Goal: Task Accomplishment & Management: Complete application form

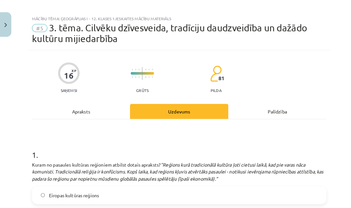
scroll to position [955, 0]
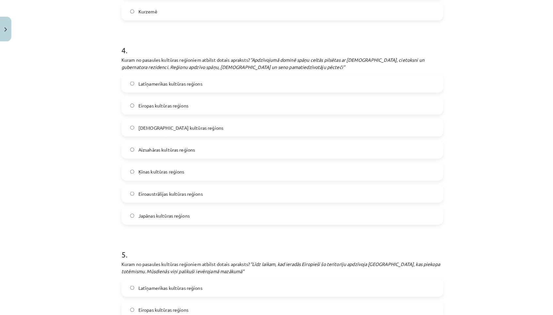
scroll to position [762, 0]
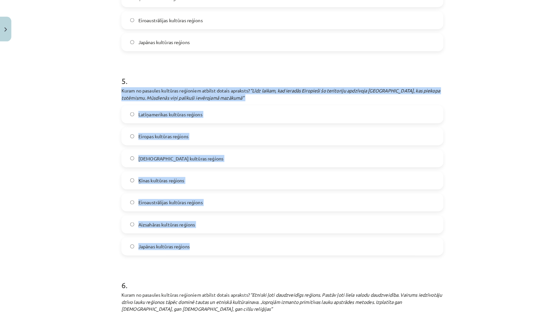
drag, startPoint x: 117, startPoint y: 81, endPoint x: 196, endPoint y: 242, distance: 179.0
copy div "Kuram no pasaules kultūras reģioniem atbilst dotais apraksts? “Līdz laikam, kad…"
click at [220, 193] on label "Eiroaustrālijas kultūras reģions" at bounding box center [276, 198] width 314 height 16
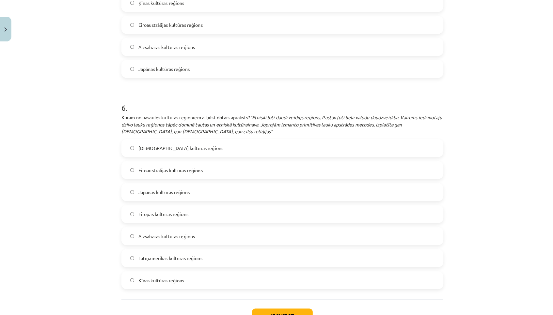
scroll to position [973, 0]
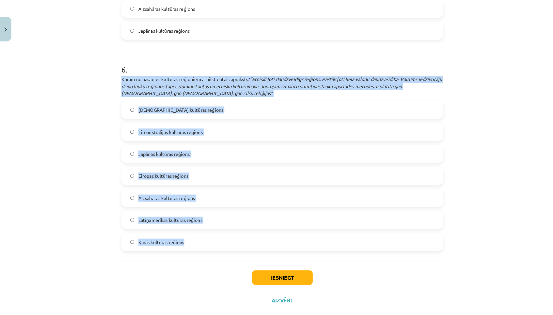
drag, startPoint x: 117, startPoint y: 69, endPoint x: 176, endPoint y: 241, distance: 182.3
copy div "Kuram no pasaules kultūras reģioniem atbilst dotais apraksts? “Etniski ļoti dau…"
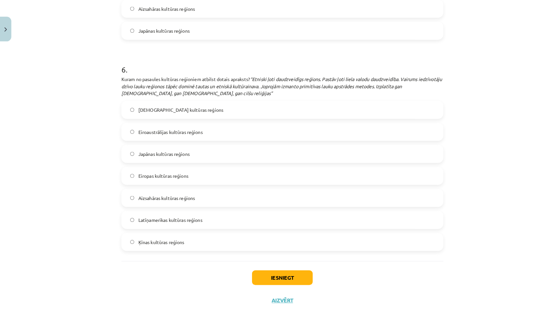
click at [208, 185] on label "Aizsahāras kultūras reģions" at bounding box center [276, 193] width 314 height 16
click at [266, 208] on button "Iesniegt" at bounding box center [276, 271] width 59 height 14
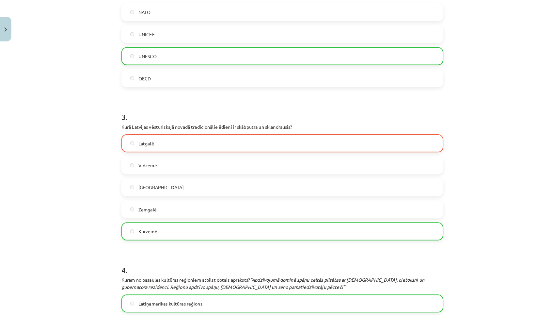
scroll to position [379, 0]
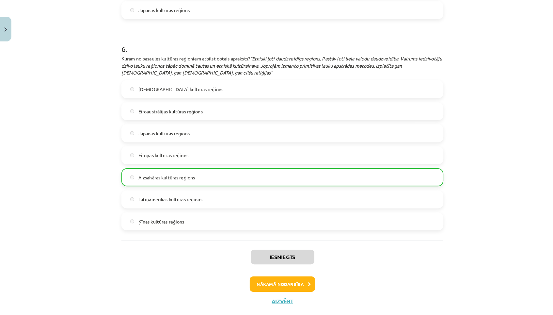
click at [267, 208] on button "Nākamā nodarbība" at bounding box center [276, 277] width 64 height 15
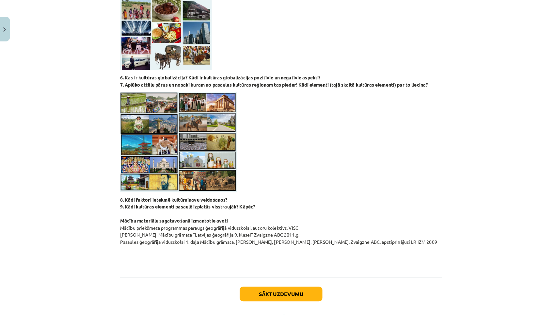
scroll to position [539, 0]
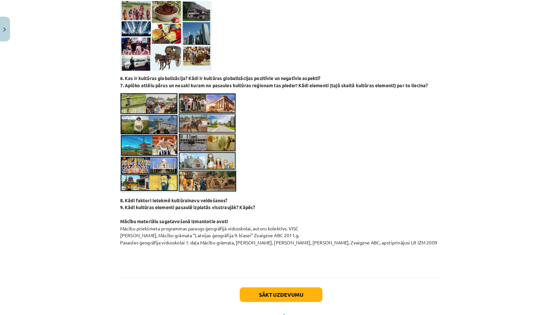
click at [286, 208] on button "Sākt uzdevumu" at bounding box center [276, 288] width 81 height 14
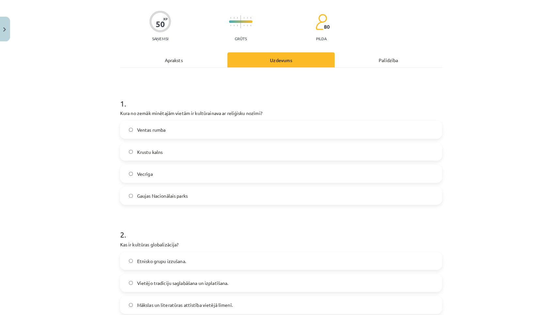
scroll to position [47, 0]
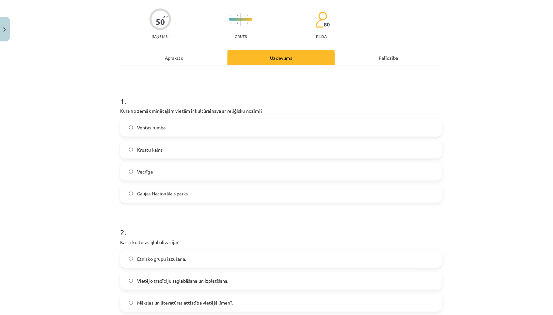
drag, startPoint x: 116, startPoint y: 107, endPoint x: 201, endPoint y: 189, distance: 119.1
copy div "Kura no zemāk minētajām vietām ir kultūrainava ar reliģisku nozīmi? Ventas rumb…"
click at [234, 144] on label "Krustu kalns" at bounding box center [276, 146] width 314 height 16
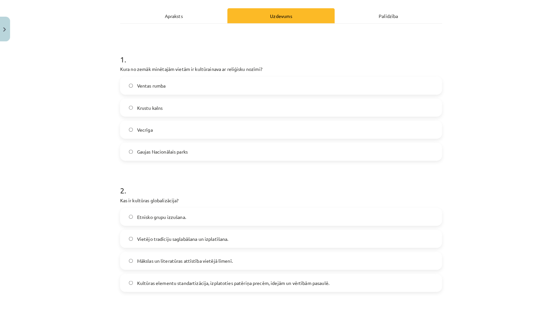
scroll to position [140, 0]
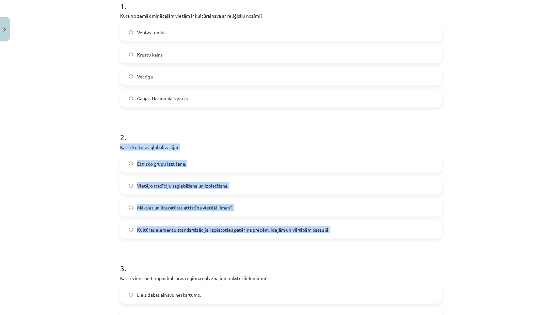
drag, startPoint x: 117, startPoint y: 141, endPoint x: 291, endPoint y: 234, distance: 197.1
copy div "Kas ir kultūras globalizācija? Etnisko grupu izzušana. Vietējo tradīciju saglab…"
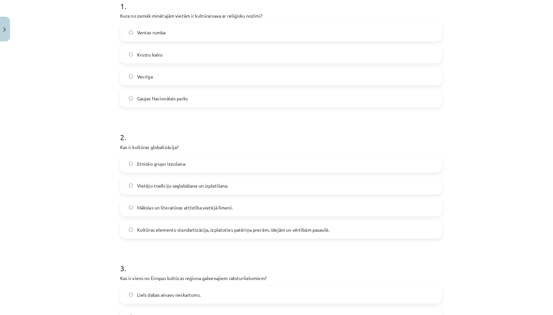
click at [324, 208] on label "Kultūras elementu standartizācija, izplatoties patēriņa precēm, idejām un vērtī…" at bounding box center [276, 224] width 314 height 16
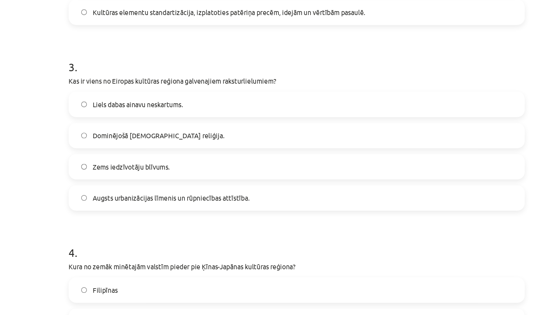
scroll to position [314, 0]
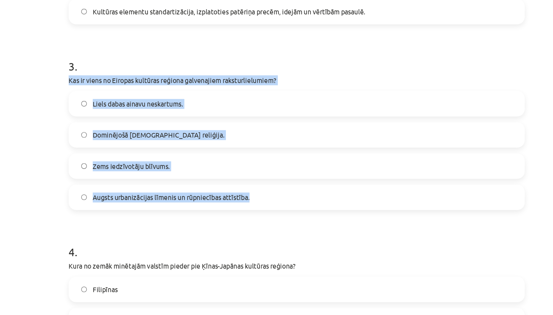
drag, startPoint x: 45, startPoint y: 53, endPoint x: 181, endPoint y: 133, distance: 158.3
copy div "Kas ir viens no Eiropas kultūras reģiona galvenajiem raksturlielumiem? Liels da…"
click at [181, 170] on label "Augsts urbanizācijas līmenis un rūpniecības attīstība." at bounding box center [276, 178] width 314 height 16
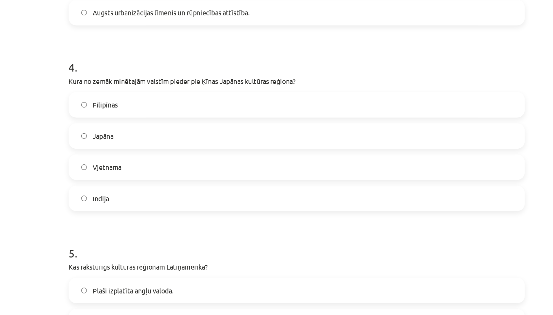
scroll to position [443, 0]
click at [119, 127] on label "Japāna" at bounding box center [276, 135] width 314 height 16
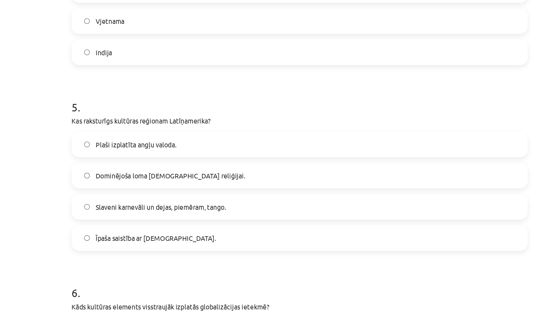
scroll to position [548, 0]
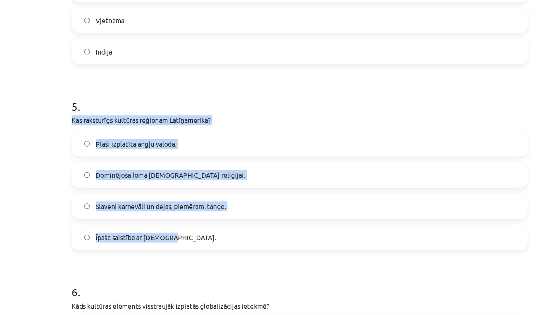
drag, startPoint x: 47, startPoint y: 78, endPoint x: 125, endPoint y: 161, distance: 113.8
click at [125, 161] on div "50 XP Saņemsi Grūts 80 pilda Apraksts Uzdevums Palīdzība 1 . Kura no zemāk minē…" at bounding box center [276, 203] width 323 height 1415
copy div "Kas raksturīgs kultūras reģionam Latīņamerika? Plaši izplatīta angļu valoda. Do…"
click at [171, 172] on label "Slaveni karnevāli un dejas, piemēram, tango." at bounding box center [276, 180] width 314 height 16
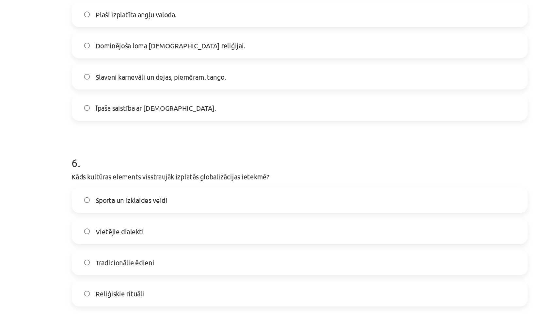
scroll to position [645, 0]
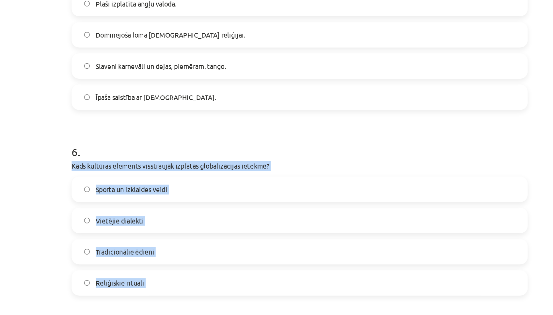
drag, startPoint x: 46, startPoint y: 109, endPoint x: 100, endPoint y: 199, distance: 104.9
click at [115, 199] on div "50 XP Saņemsi Grūts 80 pilda Apraksts Uzdevums Palīdzība 1 . Kura no zemāk minē…" at bounding box center [276, 106] width 323 height 1415
copy div "Kāds kultūras elements visstraujāk izplatās globalizācijas ietekmē? Sporta un i…"
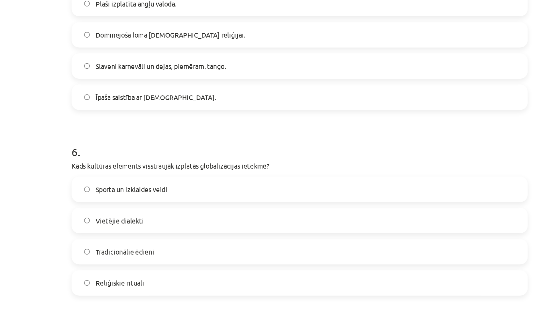
click at [154, 160] on label "Sporta un izklaides veidi" at bounding box center [276, 168] width 314 height 16
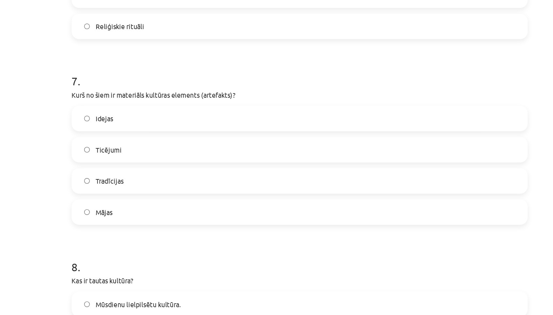
scroll to position [822, 0]
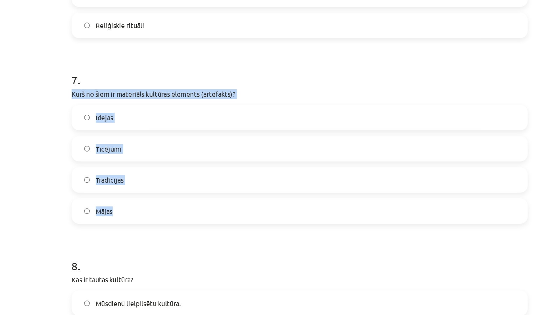
drag, startPoint x: 45, startPoint y: 58, endPoint x: 91, endPoint y: 147, distance: 100.0
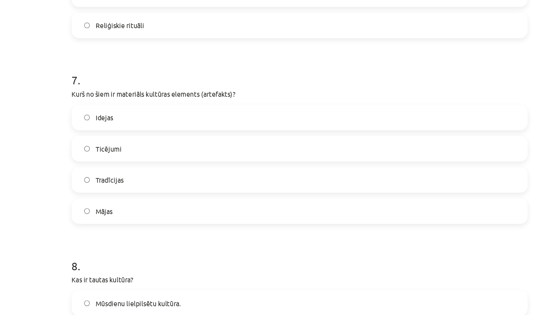
click at [119, 205] on h1 "8 ." at bounding box center [276, 215] width 315 height 20
click at [119, 175] on label "Mājas" at bounding box center [276, 183] width 314 height 16
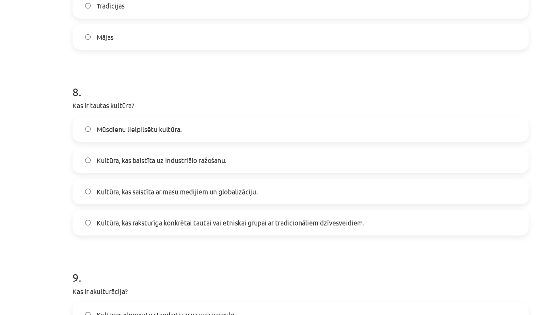
scroll to position [913, 0]
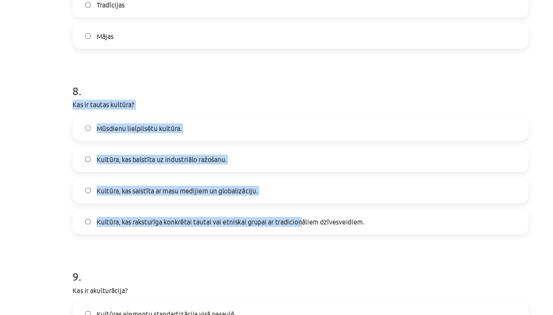
drag, startPoint x: 49, startPoint y: 65, endPoint x: 211, endPoint y: 148, distance: 182.2
drag, startPoint x: 269, startPoint y: 149, endPoint x: 45, endPoint y: 63, distance: 239.2
click at [45, 63] on div "Mācību tēma: Ģeogrāfijas i - 12. klases 1.ieskaites mācību materiāls #6 Patstāv…" at bounding box center [276, 157] width 553 height 315
drag, startPoint x: 48, startPoint y: 62, endPoint x: 205, endPoint y: 168, distance: 189.6
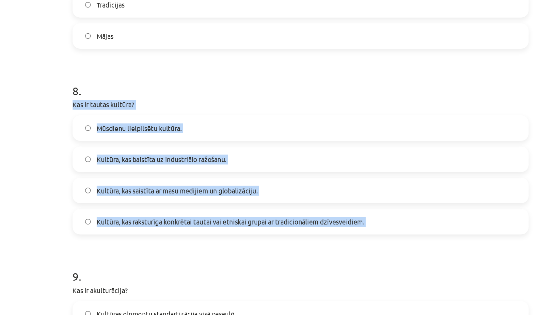
copy div "Kas ir tautas kultūra? Mūsdienu lielpilsētu kultūra. Kultūra, kas balstīta uz i…"
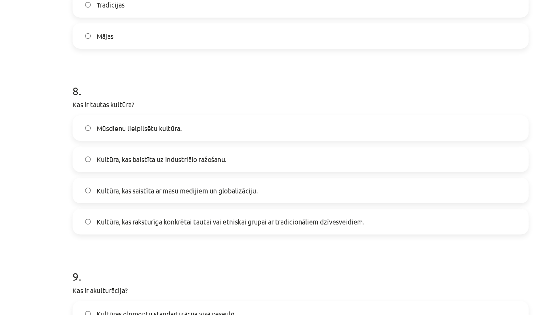
click at [258, 208] on label "Kultūra, kas raksturīga konkrētai tautai vai etniskai grupai ar tradicionāliem …" at bounding box center [276, 221] width 314 height 16
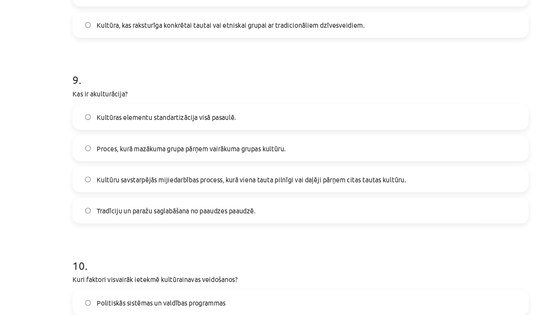
scroll to position [1058, 0]
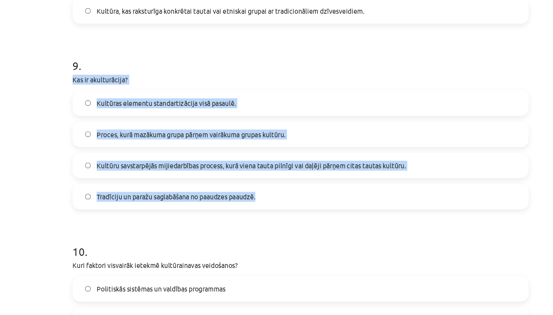
drag, startPoint x: 47, startPoint y: 48, endPoint x: 192, endPoint y: 132, distance: 167.3
copy div "Kas ir akulturācija? Kultūras elementu standartizācija visā pasaulē. Proces, ku…"
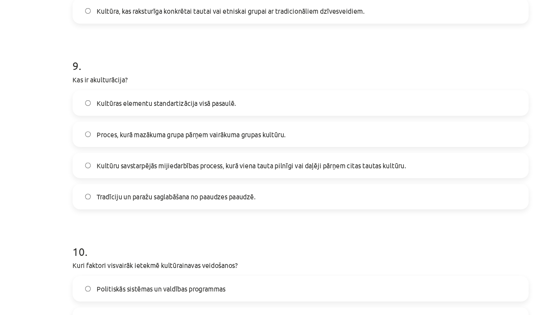
click at [298, 175] on label "Kultūru savstarpējās mijiedarbības process, kurā viena tauta pilnīgi vai daļēji…" at bounding box center [276, 183] width 314 height 16
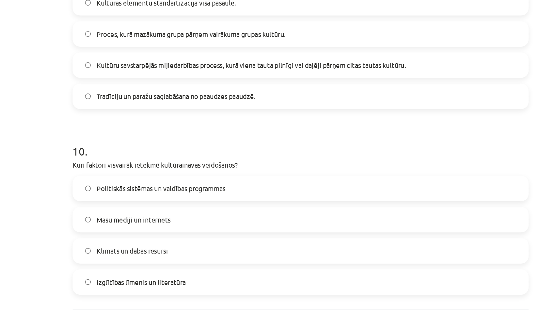
scroll to position [1132, 0]
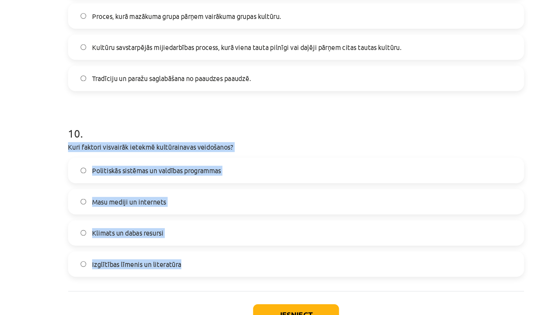
drag, startPoint x: 45, startPoint y: 93, endPoint x: 140, endPoint y: 172, distance: 122.8
copy div "Kuri faktori visvairāk ietekmē kultūrainavas veidošanos? Politiskās sistēmas un…"
click at [156, 208] on label "Klimats un dabas resursi" at bounding box center [276, 237] width 314 height 16
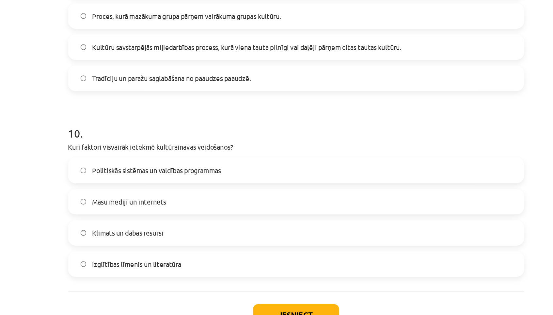
click at [247, 208] on button "Iesniegt" at bounding box center [276, 294] width 59 height 14
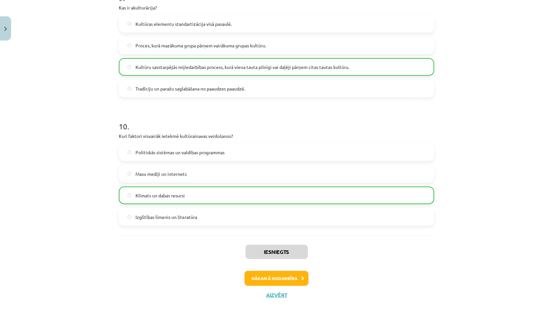
scroll to position [1174, 0]
click at [278, 208] on button "Nākamā nodarbība" at bounding box center [276, 278] width 64 height 15
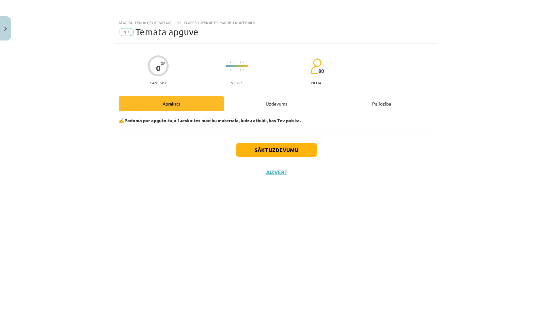
scroll to position [0, 0]
click at [280, 152] on button "Sākt uzdevumu" at bounding box center [276, 150] width 81 height 14
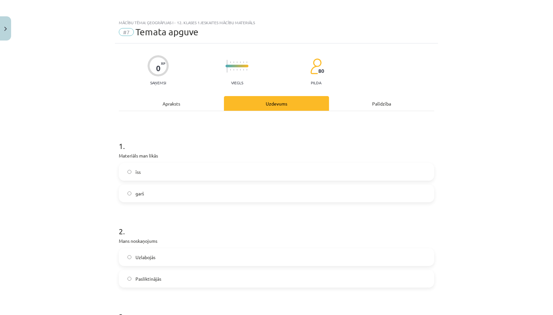
click at [231, 171] on label "īss" at bounding box center [276, 172] width 314 height 16
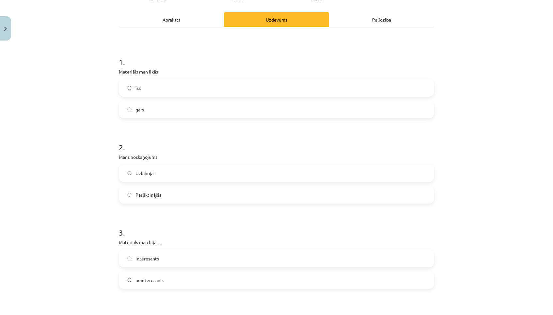
scroll to position [100, 0]
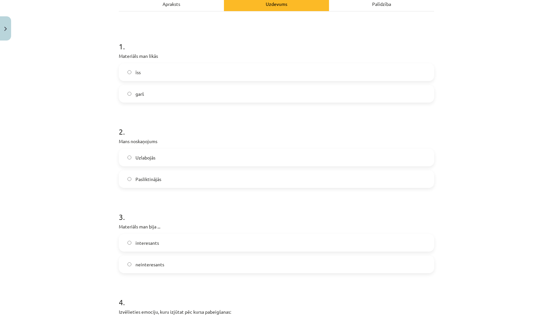
click at [210, 158] on label "Uzlabojās" at bounding box center [276, 157] width 314 height 16
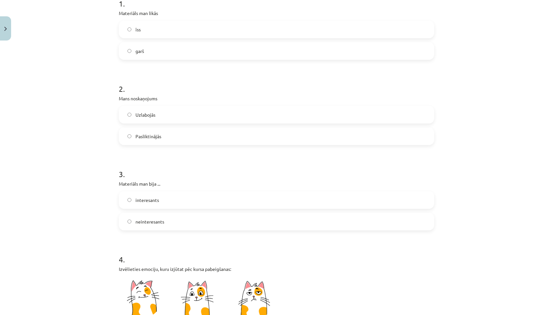
scroll to position [146, 0]
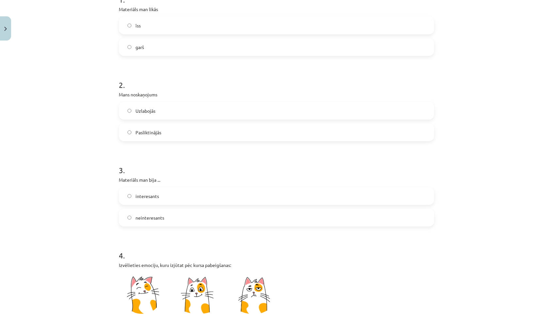
click at [174, 195] on label "interesants" at bounding box center [276, 196] width 314 height 16
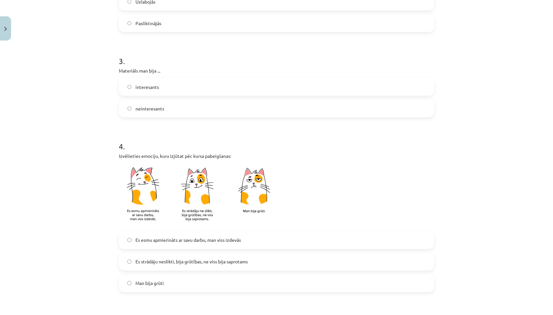
scroll to position [256, 0]
click at [181, 208] on span "Es esmu apmierināts ar savu darbu, man viss izdevās" at bounding box center [187, 239] width 105 height 7
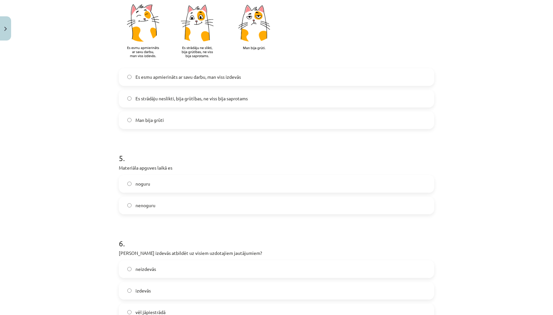
scroll to position [419, 0]
click at [195, 181] on label "noguru" at bounding box center [276, 183] width 314 height 16
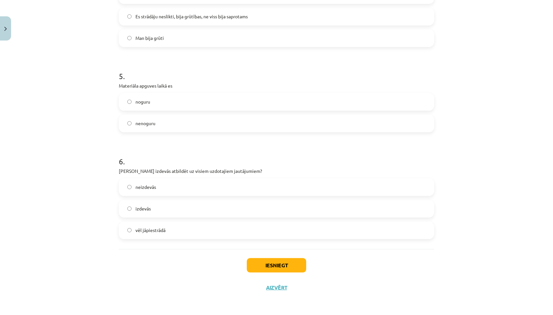
scroll to position [495, 0]
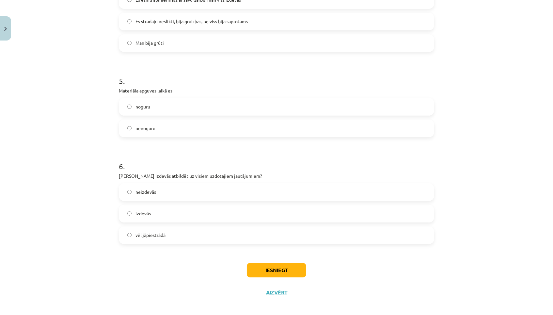
click at [174, 208] on label "izdevās" at bounding box center [276, 213] width 314 height 16
click at [277, 208] on button "Iesniegt" at bounding box center [276, 270] width 59 height 14
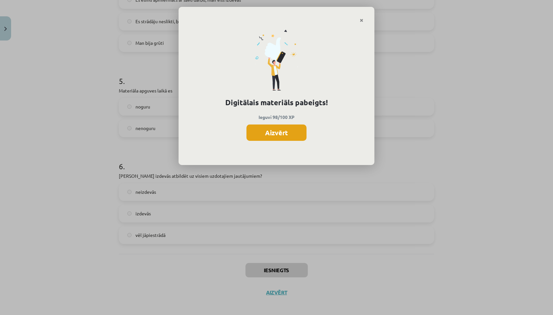
click at [295, 136] on button "Aizvērt" at bounding box center [276, 132] width 60 height 16
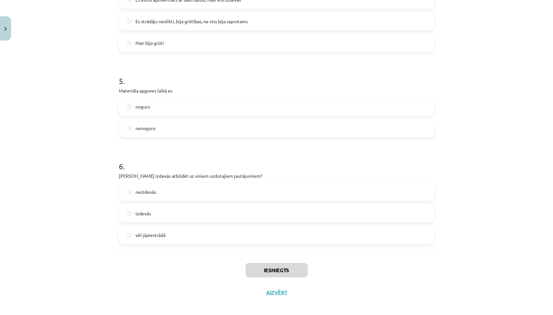
click at [269, 208] on button "Aizvērt" at bounding box center [276, 292] width 25 height 7
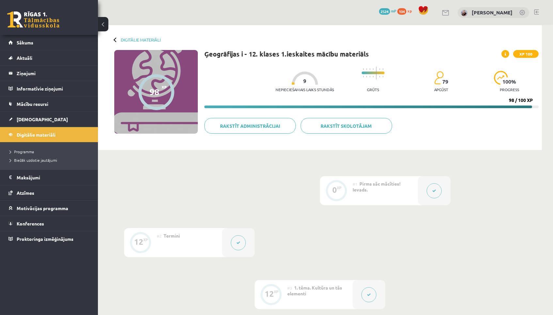
scroll to position [0, 0]
click at [69, 37] on link "Sākums" at bounding box center [48, 42] width 81 height 15
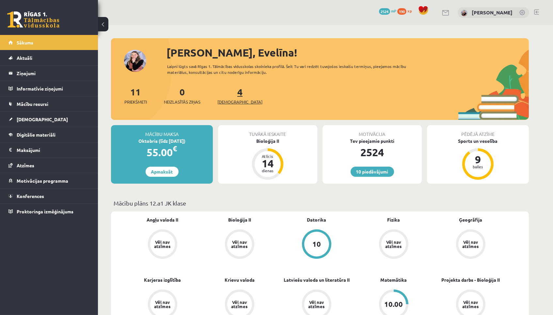
click at [235, 99] on span "[DEMOGRAPHIC_DATA]" at bounding box center [239, 102] width 45 height 7
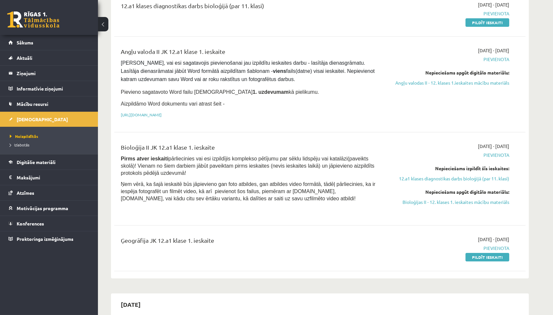
scroll to position [93, 0]
click at [480, 252] on link "Pildīt ieskaiti" at bounding box center [487, 256] width 44 height 8
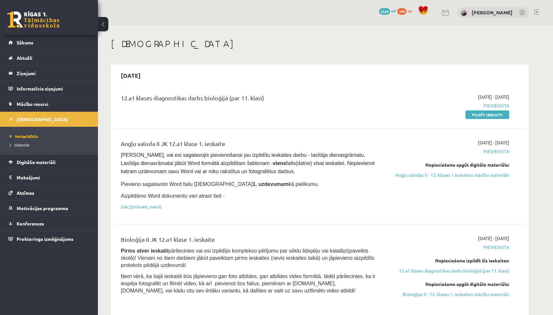
scroll to position [0, 0]
click at [82, 104] on link "Mācību resursi" at bounding box center [48, 103] width 81 height 15
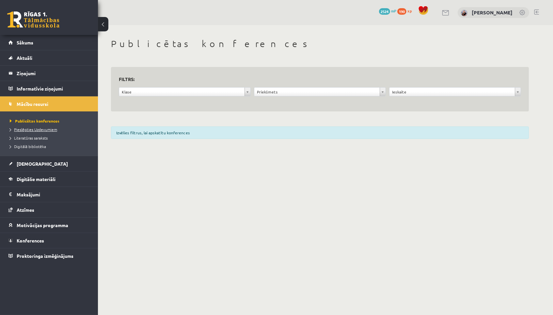
click at [45, 130] on span "Pieslēgties Uzdevumiem" at bounding box center [33, 129] width 47 height 5
click at [33, 136] on span "Literatūras saraksts" at bounding box center [29, 137] width 38 height 5
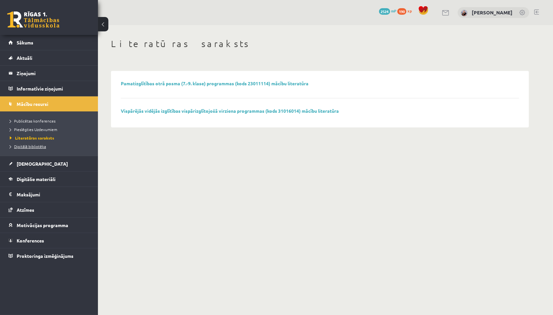
click at [36, 146] on span "Digitālā bibliotēka" at bounding box center [28, 146] width 36 height 5
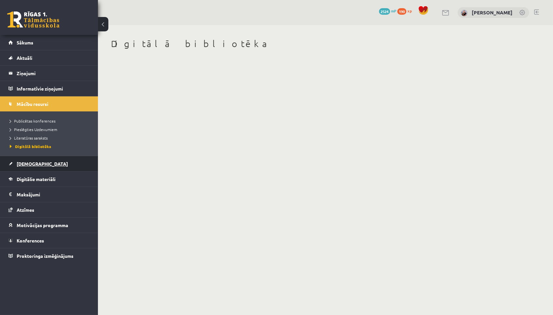
click at [29, 158] on link "[DEMOGRAPHIC_DATA]" at bounding box center [48, 163] width 81 height 15
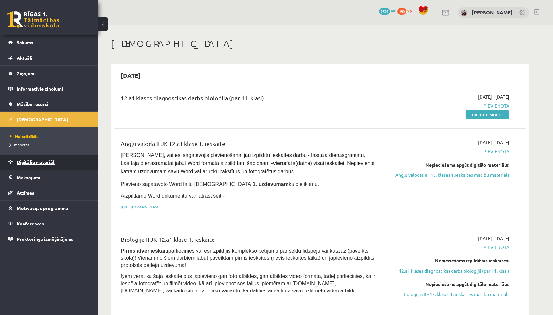
click at [66, 166] on link "Digitālie materiāli" at bounding box center [48, 161] width 81 height 15
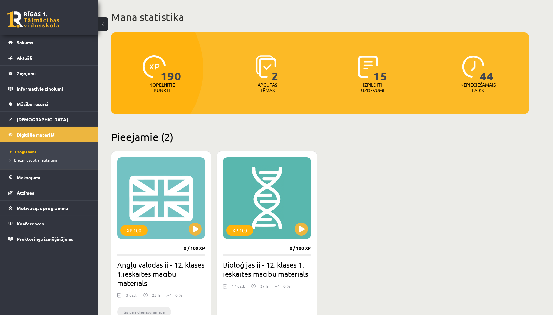
scroll to position [39, 0]
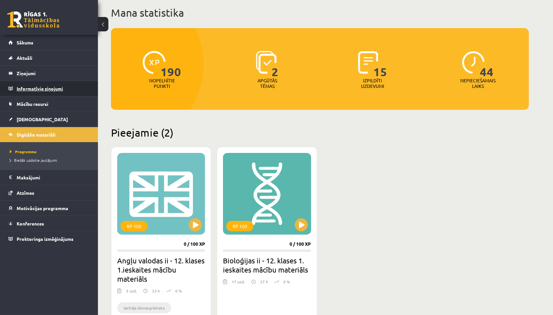
click at [72, 85] on legend "Informatīvie ziņojumi 0" at bounding box center [53, 88] width 73 height 15
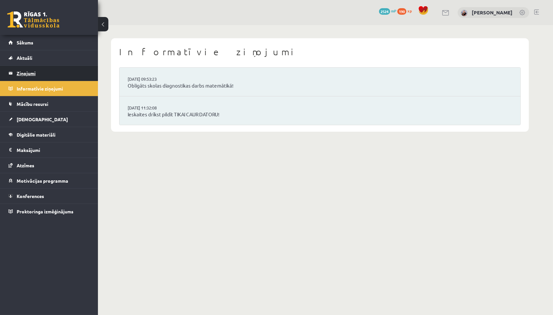
click at [73, 72] on legend "Ziņojumi 0" at bounding box center [53, 73] width 73 height 15
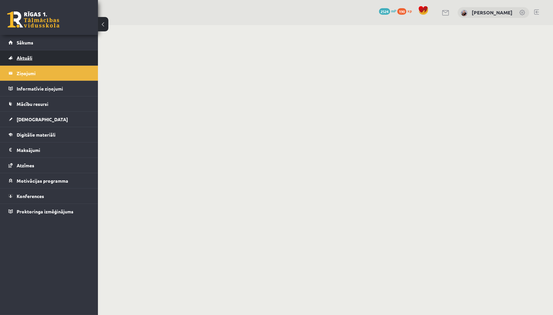
click at [78, 57] on link "Aktuāli" at bounding box center [48, 57] width 81 height 15
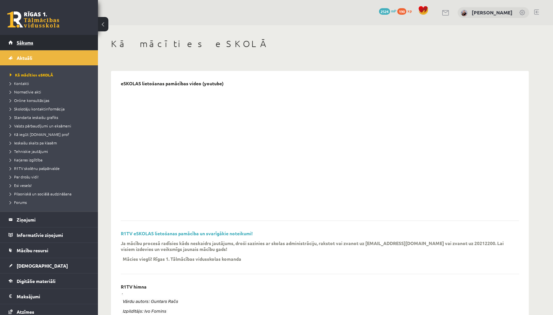
click at [88, 40] on link "Sākums" at bounding box center [48, 42] width 81 height 15
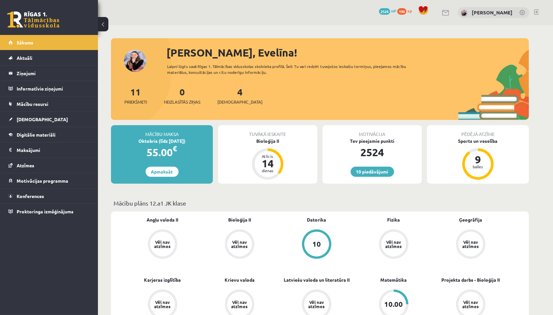
click at [195, 93] on div "0 Neizlasītās ziņas" at bounding box center [182, 95] width 37 height 20
click at [181, 99] on span "Neizlasītās ziņas" at bounding box center [182, 102] width 37 height 7
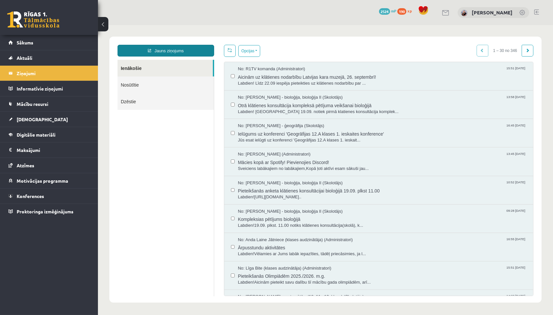
click at [190, 52] on link "Jauns ziņojums" at bounding box center [165, 51] width 97 height 12
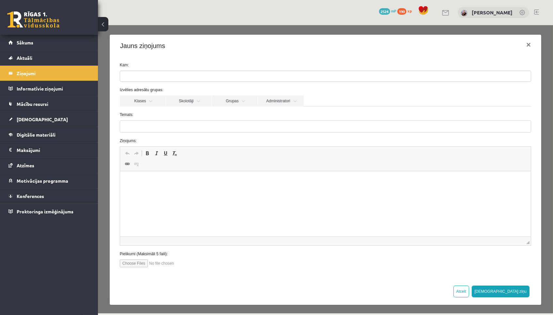
click at [216, 72] on ul at bounding box center [325, 76] width 411 height 10
click at [277, 99] on link "Administratori" at bounding box center [281, 100] width 46 height 11
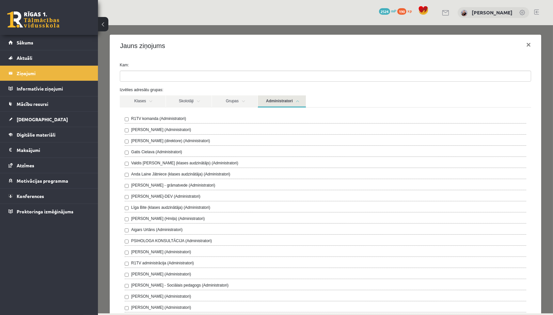
click at [208, 119] on div "R1TV komanda (Administratori)" at bounding box center [324, 120] width 401 height 8
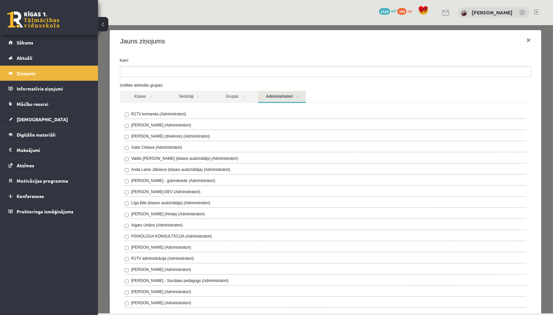
scroll to position [6, 0]
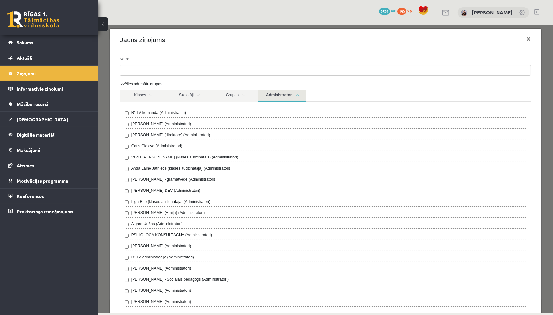
click at [175, 111] on label "R1TV komanda (Administratori)" at bounding box center [158, 113] width 55 height 6
click at [292, 92] on link "Administratori" at bounding box center [282, 95] width 48 height 12
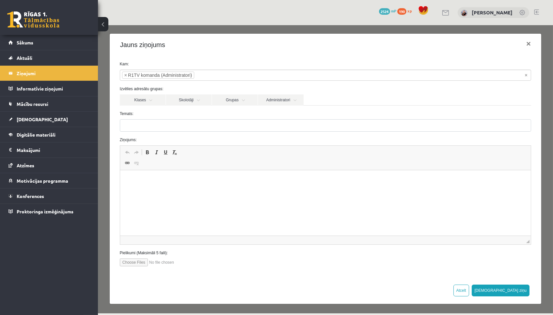
scroll to position [0, 0]
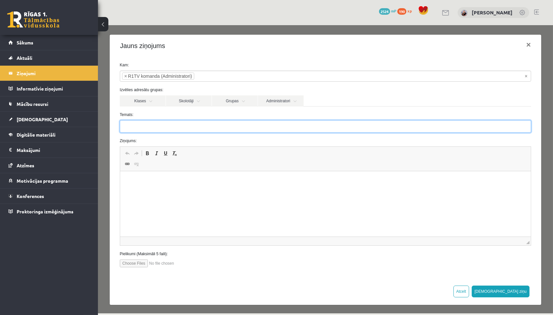
click at [237, 128] on input "Temats:" at bounding box center [324, 126] width 411 height 12
type input "**********"
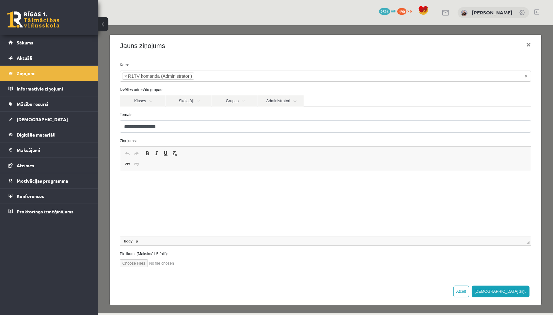
click at [221, 191] on html at bounding box center [325, 181] width 411 height 20
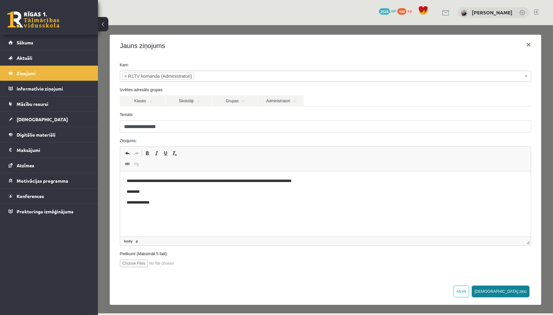
click at [518, 289] on button "Sūtīt ziņu" at bounding box center [500, 291] width 58 height 12
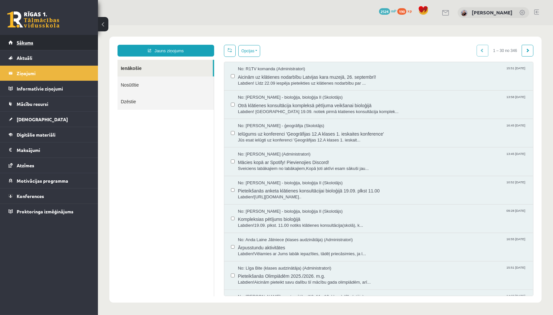
click at [65, 47] on link "Sākums" at bounding box center [48, 42] width 81 height 15
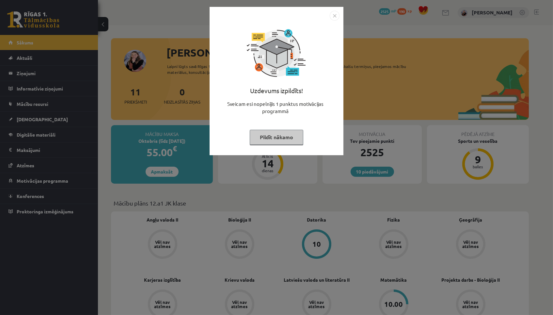
click at [278, 138] on button "Pildīt nākamo" at bounding box center [277, 137] width 54 height 15
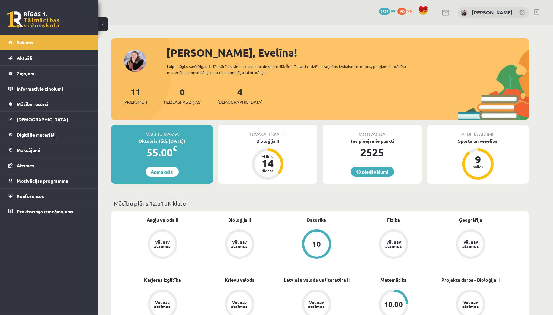
click at [362, 148] on div "2525" at bounding box center [371, 152] width 99 height 16
click at [362, 166] on link "10 piedāvājumi" at bounding box center [372, 171] width 43 height 10
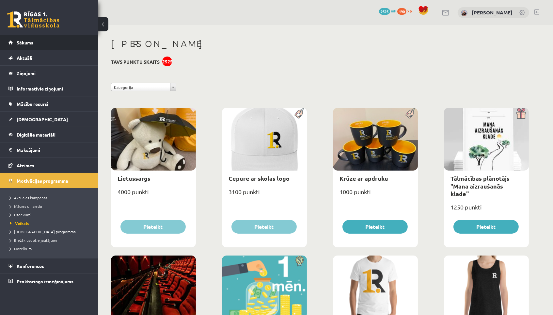
click at [55, 42] on link "Sākums" at bounding box center [48, 42] width 81 height 15
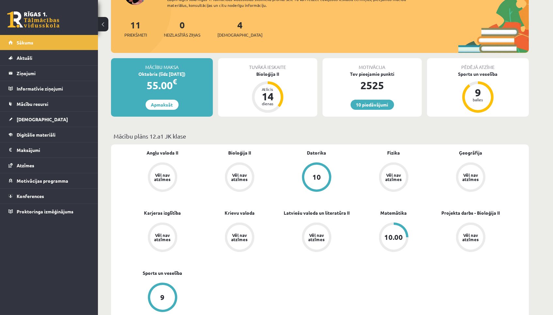
scroll to position [68, 0]
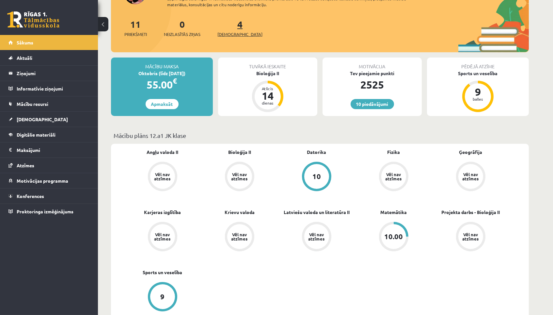
click at [225, 33] on span "[DEMOGRAPHIC_DATA]" at bounding box center [239, 34] width 45 height 7
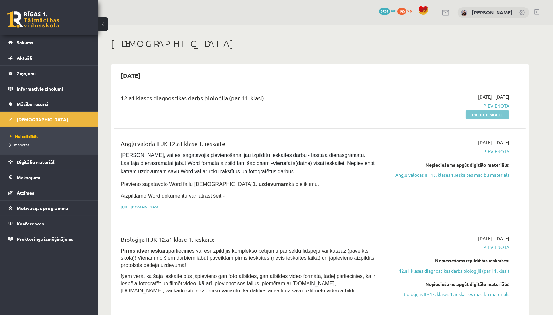
click at [478, 112] on link "Pildīt ieskaiti" at bounding box center [487, 114] width 44 height 8
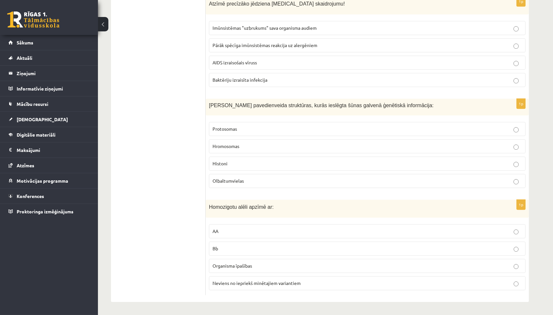
scroll to position [3276, 0]
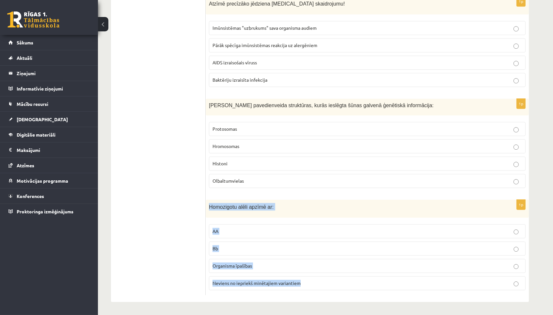
drag, startPoint x: 209, startPoint y: 205, endPoint x: 301, endPoint y: 288, distance: 123.2
click at [301, 288] on div "1p Homozigotu alēli apzīmē ar: AA Bb Organisma īpašības Neviens no iepriekš min…" at bounding box center [367, 247] width 323 height 96
copy div "Homozigotu alēli apzīmē ar: AA Bb Organisma īpašības Neviens no iepriekš minēta…"
click at [300, 224] on label "AA" at bounding box center [367, 231] width 317 height 14
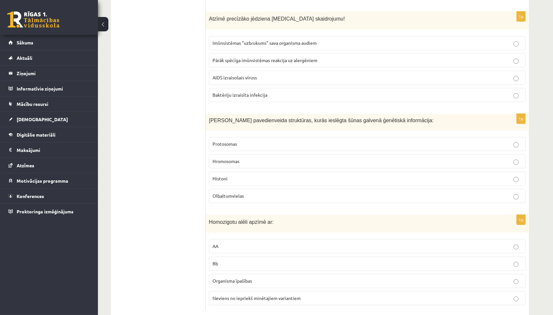
scroll to position [3245, 0]
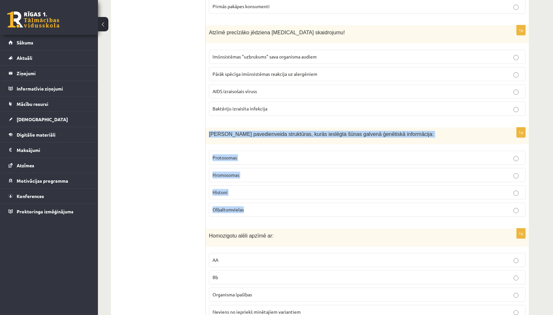
drag, startPoint x: 207, startPoint y: 136, endPoint x: 259, endPoint y: 219, distance: 98.3
click at [259, 219] on div "1p Šūnas kodola pavedienveida struktūras, kurās ieslēgta šūnas galvenā ģenētisk…" at bounding box center [367, 174] width 323 height 94
copy div "Šūnas kodola pavedienveida struktūras, kurās ieslēgta šūnas galvenā ģenētiskā i…"
click at [275, 180] on label "Hromosomas" at bounding box center [367, 175] width 317 height 14
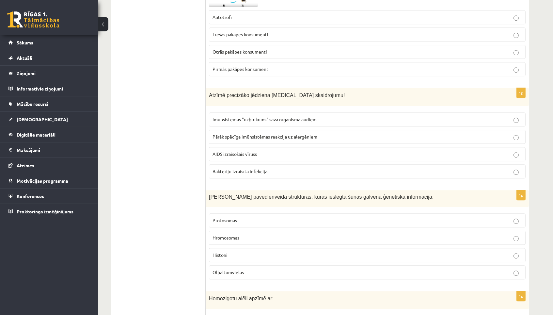
scroll to position [3165, 0]
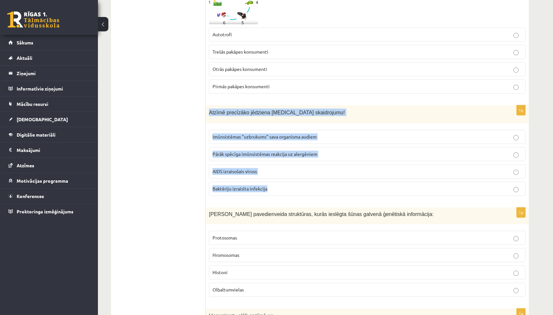
drag, startPoint x: 207, startPoint y: 114, endPoint x: 256, endPoint y: 197, distance: 96.4
click at [256, 197] on div "1p Atzīmē precīzāko jēdziena HIV skaidrojumu! Imūnsistēmas "uzbrukums" sava org…" at bounding box center [367, 153] width 323 height 96
copy div "Atzīmē precīzāko jēdziena HIV skaidrojumu! Imūnsistēmas "uzbrukums" sava organi…"
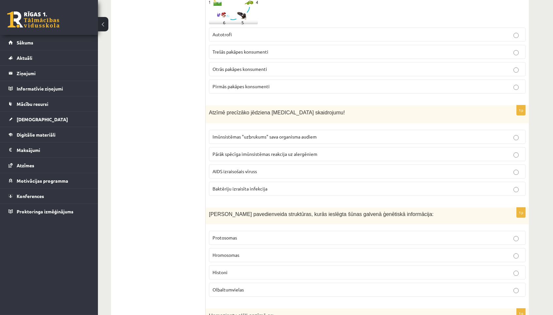
click at [277, 170] on p "AIDS izraisošais vīruss" at bounding box center [366, 171] width 309 height 7
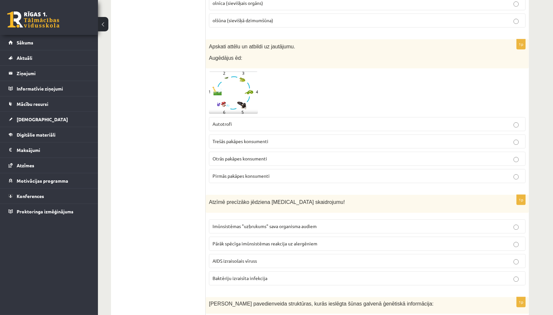
scroll to position [3071, 0]
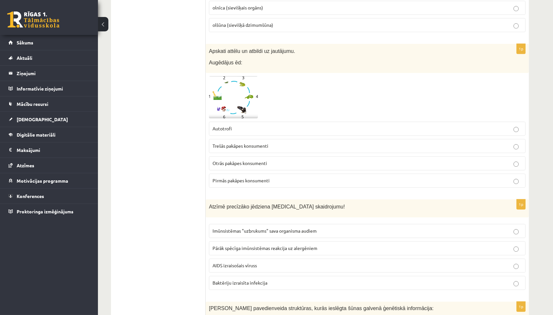
click at [219, 90] on img at bounding box center [233, 97] width 49 height 42
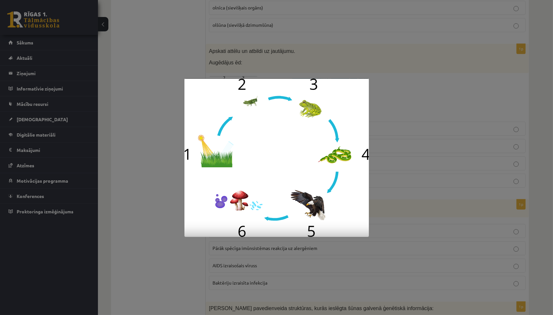
click at [181, 140] on div at bounding box center [276, 157] width 553 height 315
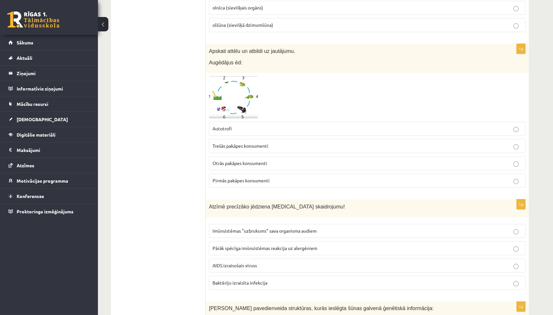
click at [241, 80] on img at bounding box center [233, 97] width 49 height 42
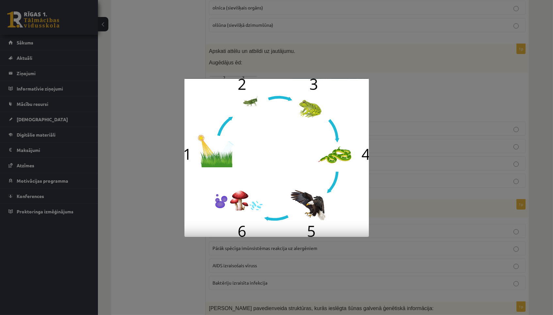
click at [385, 143] on div at bounding box center [276, 157] width 553 height 315
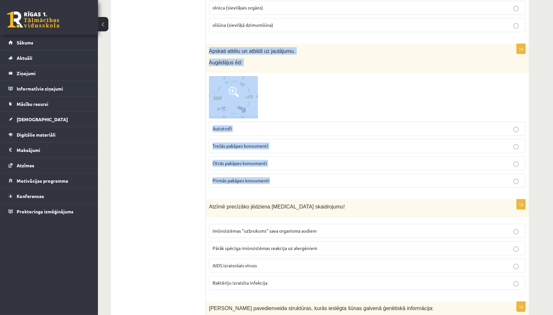
drag, startPoint x: 208, startPoint y: 47, endPoint x: 280, endPoint y: 190, distance: 160.0
click at [280, 190] on div "1p Apskati attēlu un atbildi uz jautājumu. Augēdājus ēd: Autotrofi Trešās pakāp…" at bounding box center [367, 118] width 323 height 149
copy div "Apskati attēlu un atbildi uz jautājumu. Augēdājus ēd: Autotrofi Trešās pakāpes …"
click at [285, 170] on label "Otrās pakāpes konsumenti" at bounding box center [367, 163] width 317 height 14
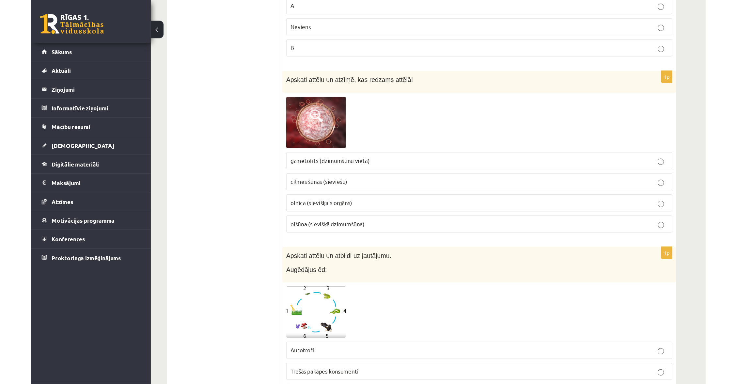
scroll to position [2912, 0]
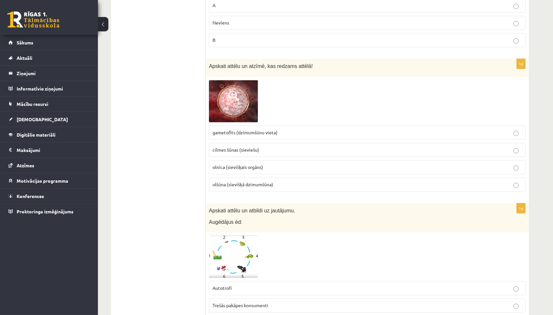
click at [243, 100] on img at bounding box center [233, 101] width 49 height 42
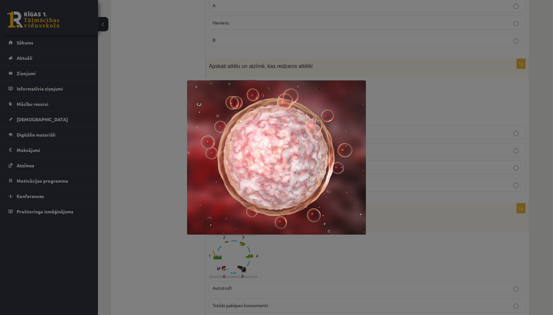
click at [243, 101] on img at bounding box center [276, 157] width 179 height 154
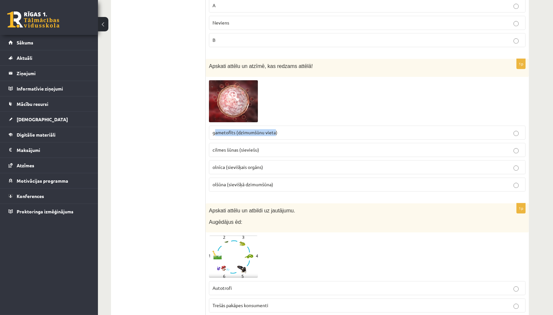
drag, startPoint x: 214, startPoint y: 132, endPoint x: 275, endPoint y: 135, distance: 61.5
click at [275, 135] on span "gametofīts (dzimumšūnu vieta)" at bounding box center [244, 132] width 65 height 6
copy span "ametofīts (dzimumšūnu vieta"
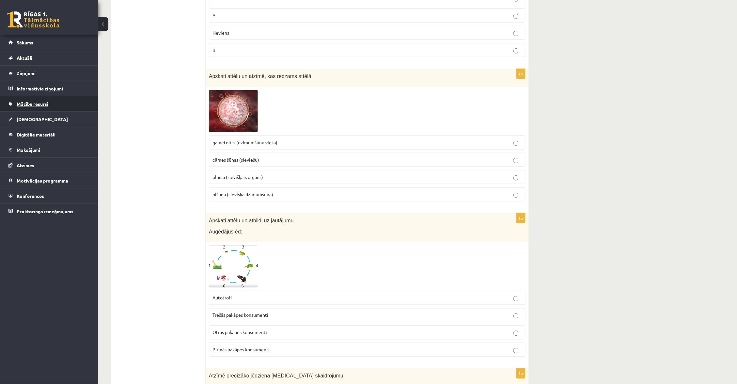
scroll to position [2902, 0]
drag, startPoint x: 212, startPoint y: 159, endPoint x: 289, endPoint y: 162, distance: 76.4
click at [289, 162] on p "cilmes šūnas (sieviešu)" at bounding box center [366, 159] width 309 height 7
copy span "cilmes šūnas (sieviešu)"
drag, startPoint x: 211, startPoint y: 177, endPoint x: 275, endPoint y: 175, distance: 63.3
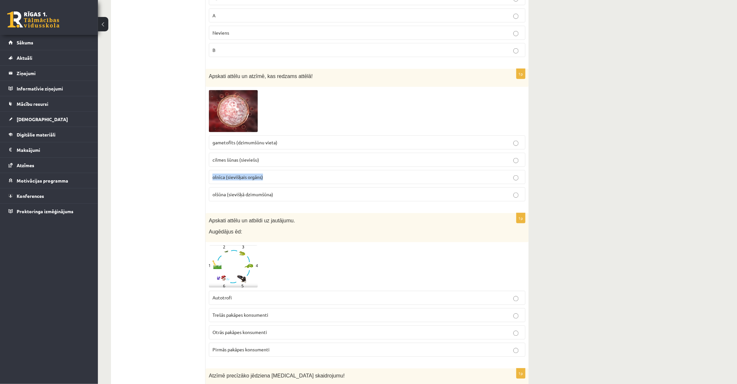
click at [275, 175] on label "olnīca (sievišķais orgāns)" at bounding box center [367, 177] width 317 height 14
copy span "olnīca (sievišķais orgāns)"
drag, startPoint x: 210, startPoint y: 194, endPoint x: 290, endPoint y: 193, distance: 80.3
click at [290, 193] on label "olšūna (sievišķā dzimumšūna)" at bounding box center [367, 194] width 317 height 14
click at [293, 140] on p "gametofīts (dzimumšūnu vieta)" at bounding box center [366, 142] width 309 height 7
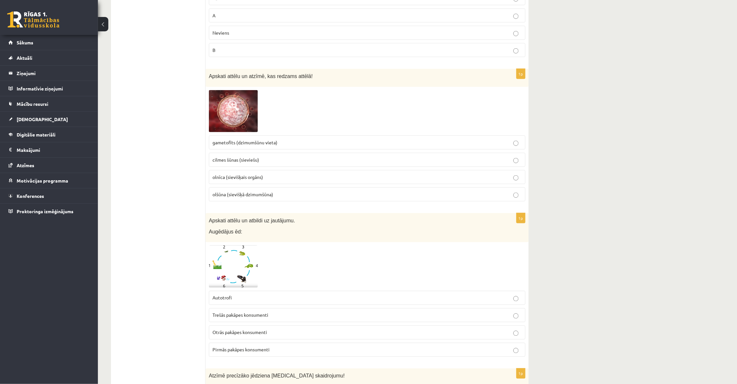
click at [241, 117] on img at bounding box center [233, 111] width 49 height 42
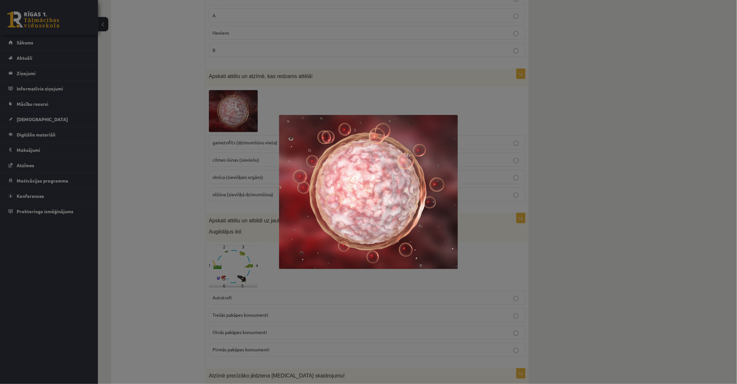
click at [227, 178] on div at bounding box center [368, 192] width 737 height 384
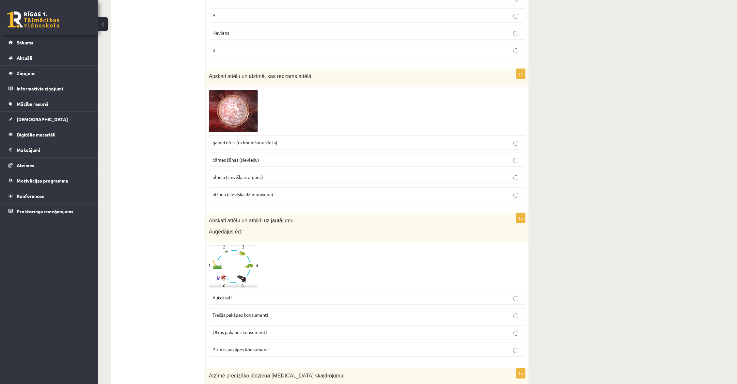
click at [293, 197] on p "olšūna (sievišķā dzimumšūna)" at bounding box center [366, 194] width 309 height 7
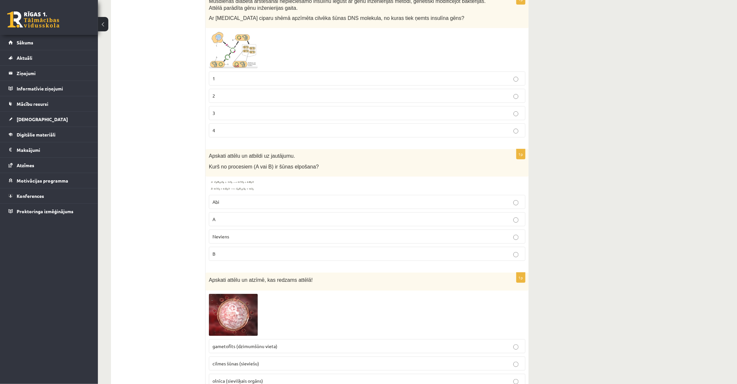
scroll to position [2699, 0]
click at [225, 188] on img at bounding box center [233, 185] width 49 height 12
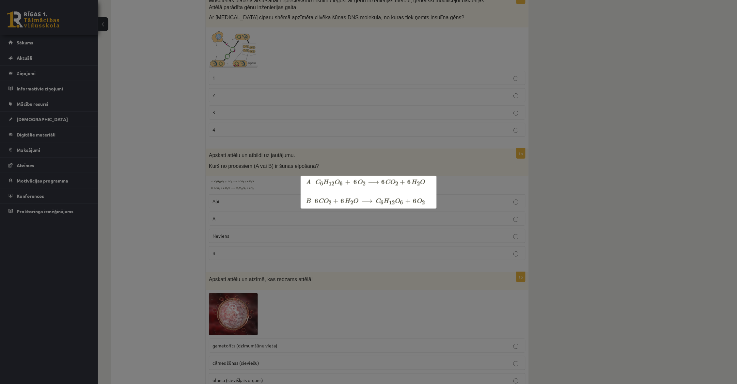
click at [204, 190] on div at bounding box center [368, 192] width 737 height 384
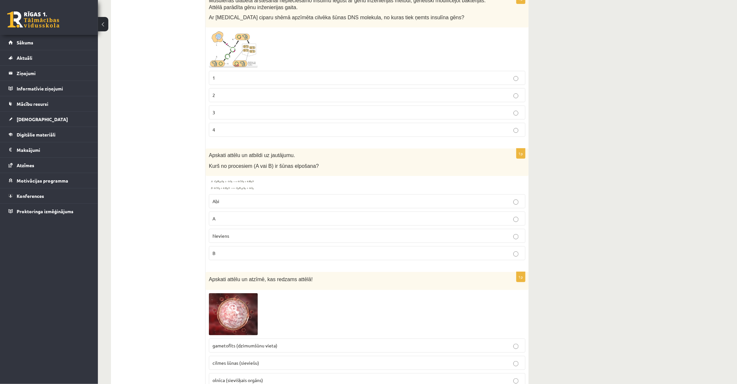
click at [244, 183] on img at bounding box center [233, 185] width 49 height 12
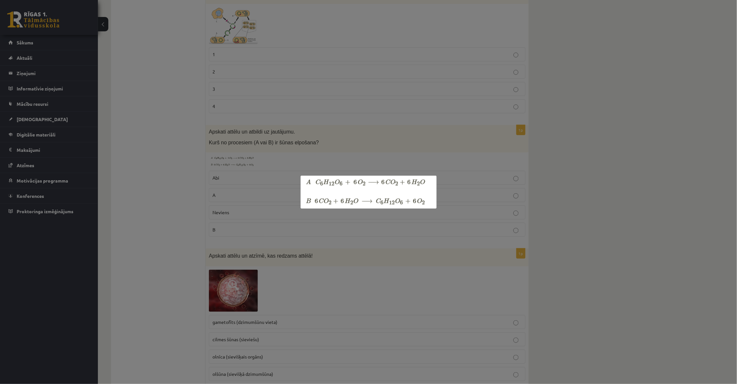
scroll to position [2722, 0]
click at [253, 183] on div at bounding box center [368, 192] width 737 height 384
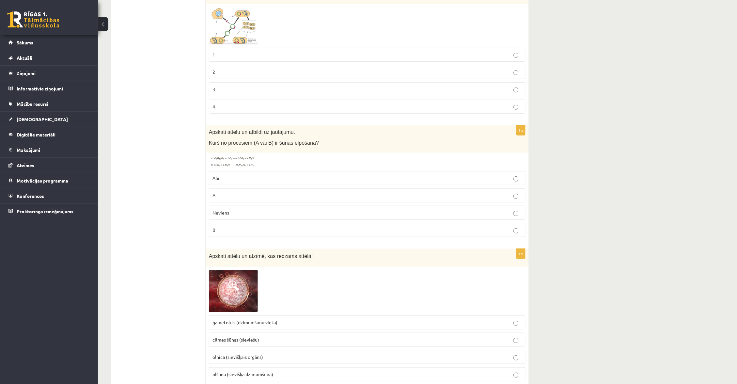
click at [239, 202] on label "A" at bounding box center [367, 195] width 317 height 14
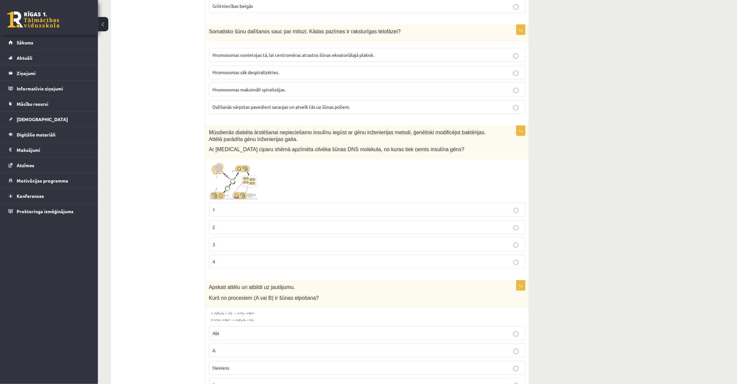
scroll to position [2532, 0]
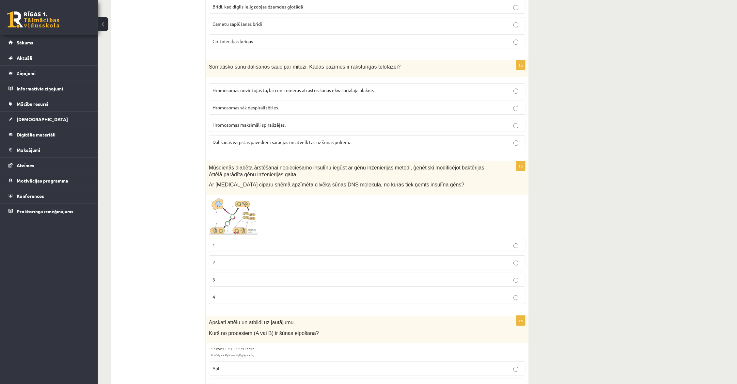
click at [224, 215] on img at bounding box center [233, 216] width 49 height 37
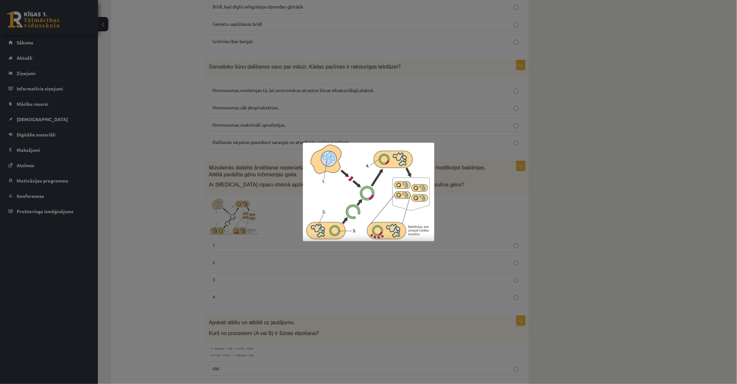
click at [238, 210] on div at bounding box center [368, 192] width 737 height 384
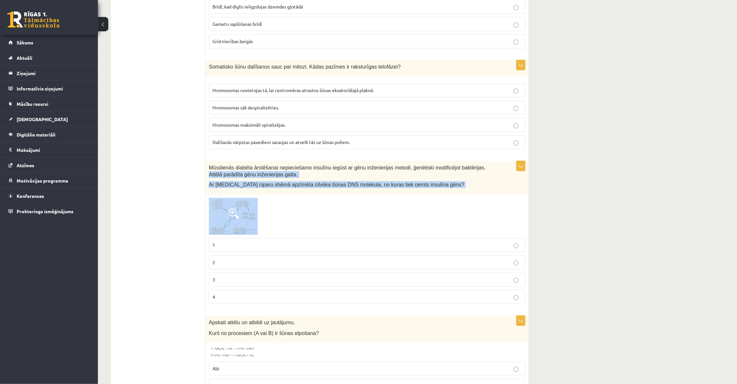
drag, startPoint x: 206, startPoint y: 172, endPoint x: 312, endPoint y: 201, distance: 109.7
click at [316, 203] on div "1p Mūsdienās diabēta ārstēšanai nepieciešamo insulīnu iegūst ar gēnu inženierij…" at bounding box center [367, 235] width 323 height 148
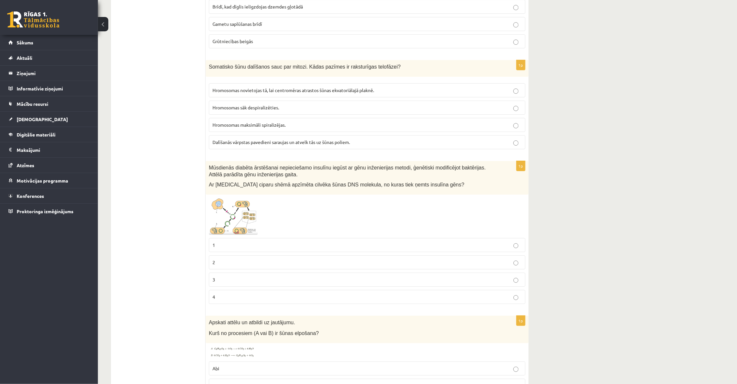
click at [235, 179] on div "Mūsdienās diabēta ārstēšanai nepieciešamo insulīnu iegūst ar gēnu inženierijas …" at bounding box center [367, 178] width 323 height 34
click at [238, 214] on span at bounding box center [233, 213] width 10 height 10
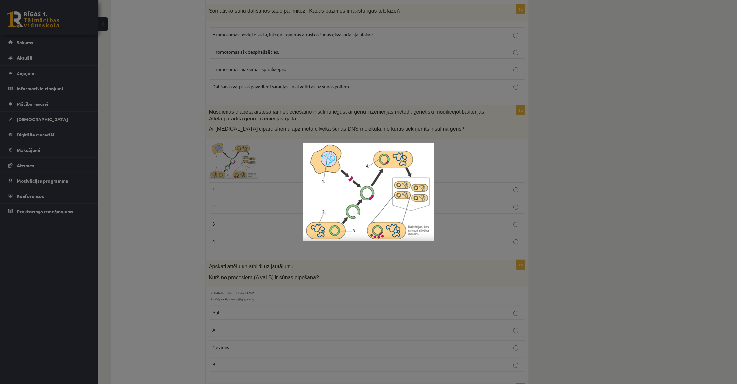
scroll to position [2586, 0]
click at [286, 176] on div at bounding box center [368, 192] width 737 height 384
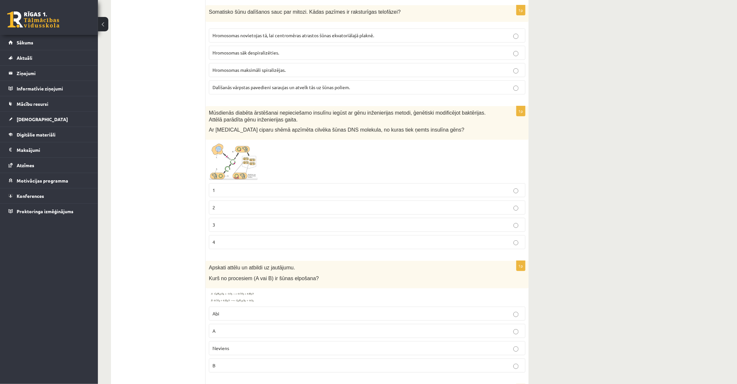
click at [289, 188] on p "1" at bounding box center [366, 190] width 309 height 7
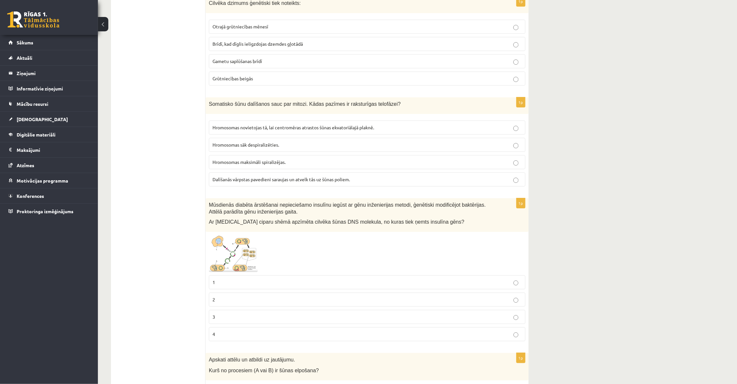
scroll to position [2481, 0]
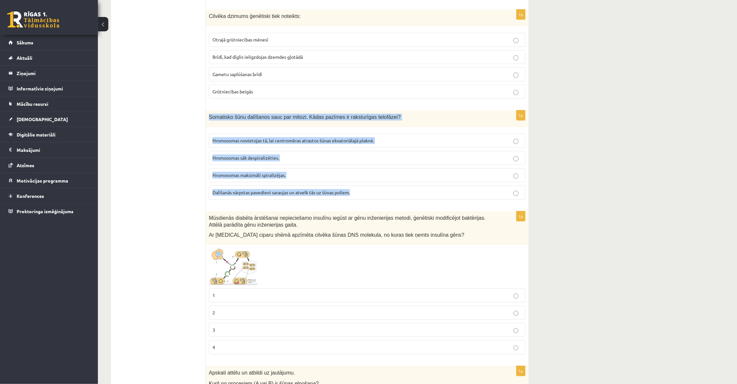
drag, startPoint x: 209, startPoint y: 116, endPoint x: 377, endPoint y: 193, distance: 184.6
click at [377, 193] on div "1p Somatisko šūnu dalīšanos sauc par mitozi. Kādas pazīmes ir raksturīgas telof…" at bounding box center [367, 157] width 323 height 94
copy div "Somatisko šūnu dalīšanos sauc par mitozi. Kādas pazīmes ir raksturīgas telofāze…"
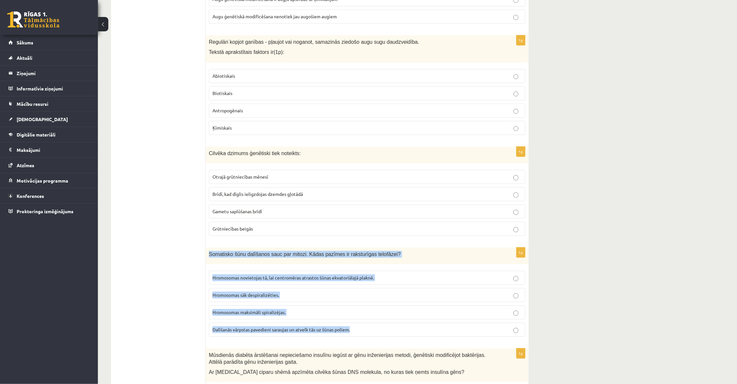
scroll to position [2424, 0]
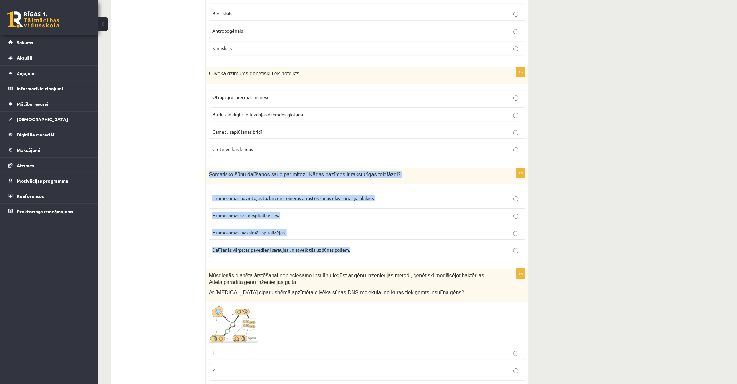
drag, startPoint x: 210, startPoint y: 175, endPoint x: 362, endPoint y: 260, distance: 174.5
click at [362, 260] on div "1p Somatisko šūnu dalīšanos sauc par mitozi. Kādas pazīmes ir raksturīgas telof…" at bounding box center [367, 215] width 323 height 94
copy div "Somatisko šūnu dalīšanos sauc par mitozi. Kādas pazīmes ir raksturīgas telofāze…"
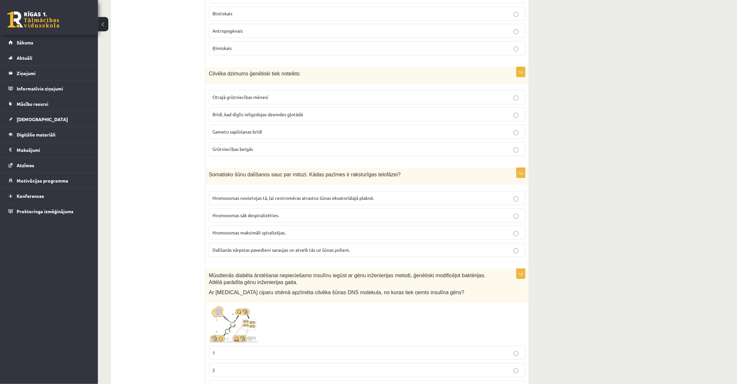
click at [370, 216] on p "Hromosomas sāk despiralizēties." at bounding box center [366, 215] width 309 height 7
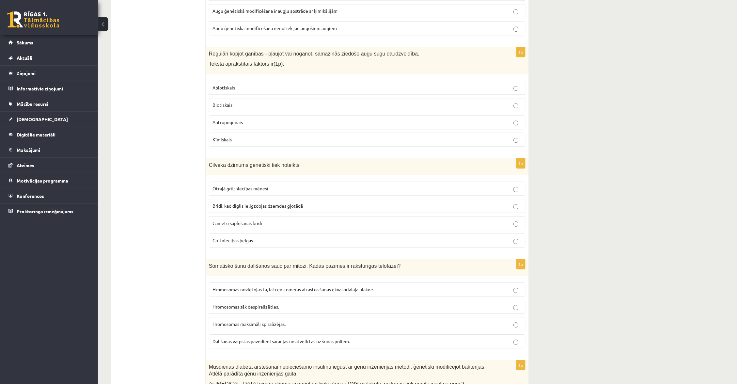
scroll to position [2328, 0]
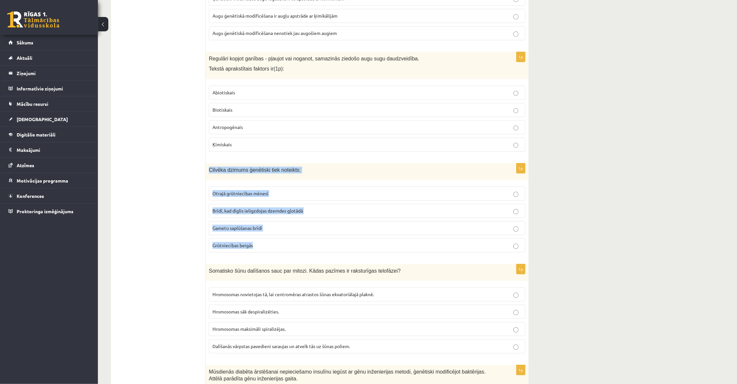
drag, startPoint x: 210, startPoint y: 167, endPoint x: 293, endPoint y: 244, distance: 113.4
click at [293, 244] on div "1p Cilvēka dzimums ģenētiski tiek noteikts: Otrajā grūtniecības mēnesī Brīdī, k…" at bounding box center [367, 210] width 323 height 94
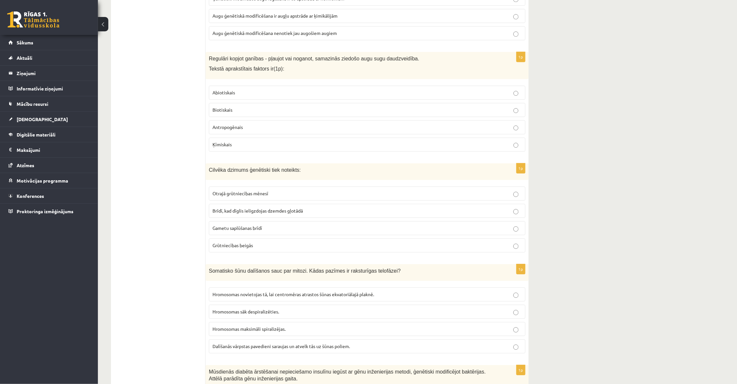
click at [309, 225] on p "Gametu saplūšanas brīdī" at bounding box center [366, 228] width 309 height 7
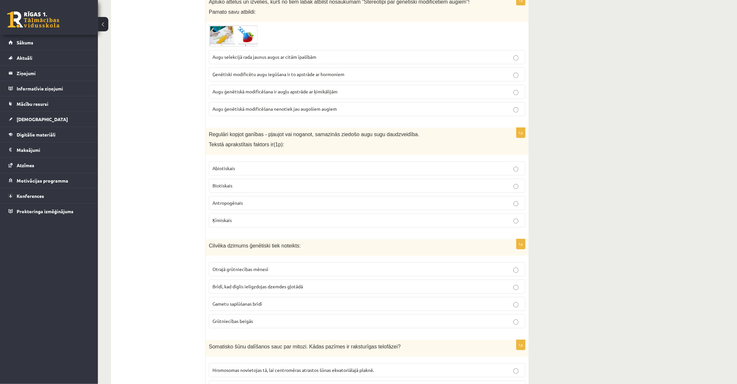
scroll to position [2234, 0]
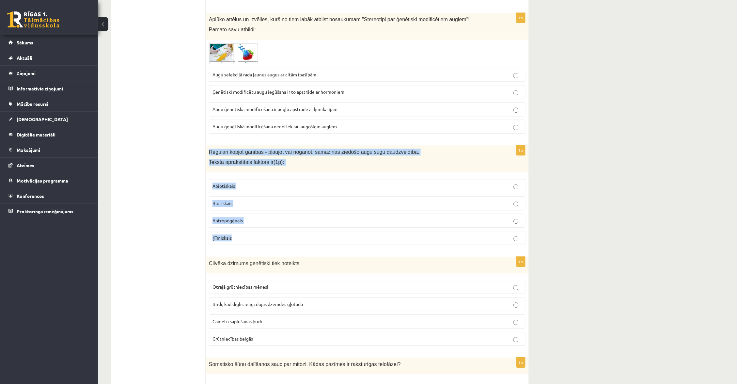
drag, startPoint x: 208, startPoint y: 151, endPoint x: 256, endPoint y: 241, distance: 101.8
click at [256, 241] on div "1p Regulāri kopjot ganības - pļaujot vai noganot, samazinās ziedošo augu sugu d…" at bounding box center [367, 198] width 323 height 105
click at [272, 214] on label "Antropogēnais" at bounding box center [367, 221] width 317 height 14
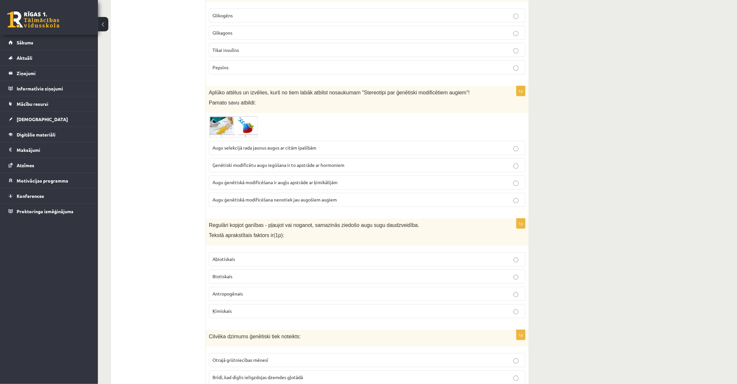
scroll to position [2161, 0]
click at [241, 127] on img at bounding box center [233, 128] width 49 height 22
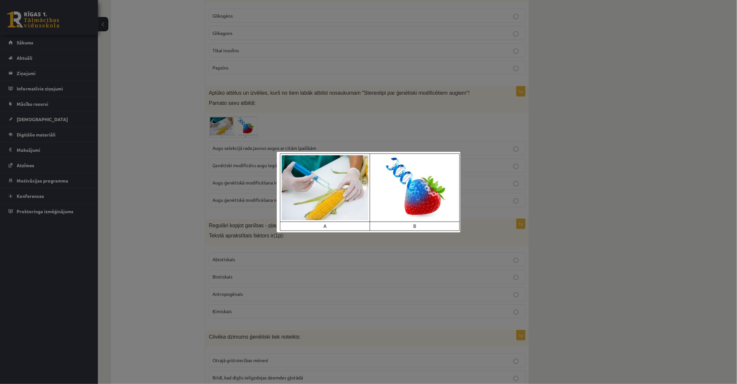
click at [245, 134] on div at bounding box center [368, 192] width 737 height 384
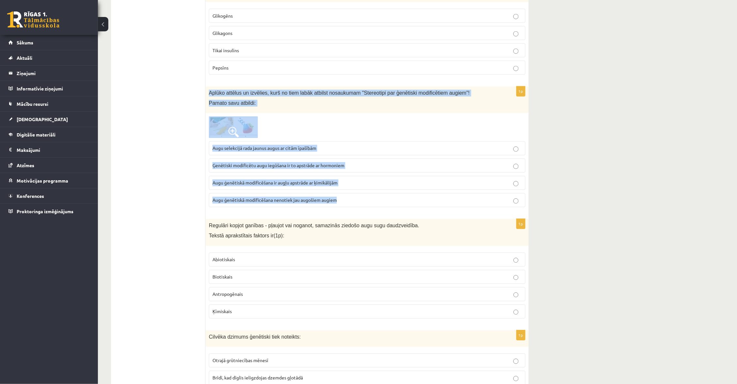
drag, startPoint x: 210, startPoint y: 93, endPoint x: 353, endPoint y: 209, distance: 185.2
click at [353, 210] on div "1p Aplūko attēlus un izvēlies, kurš no tiem labāk atbilst nosaukumam "Stereotip…" at bounding box center [367, 149] width 323 height 126
click at [360, 203] on p "Augu ģenētiskā modificēšana nenotiek jau augošiem augiem" at bounding box center [366, 200] width 309 height 7
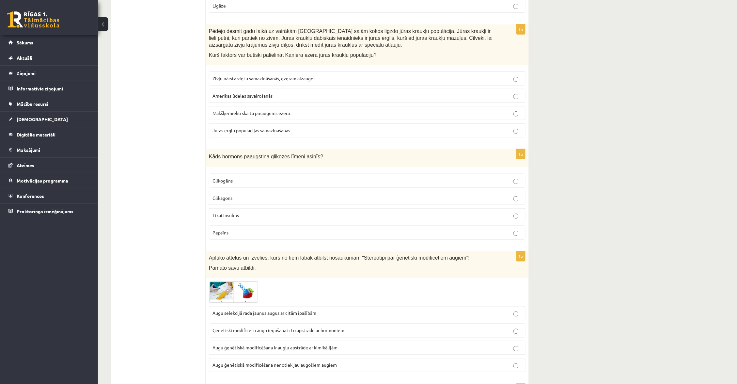
scroll to position [1992, 0]
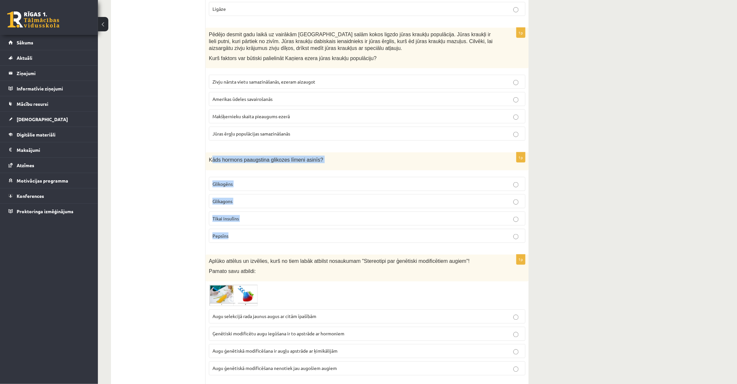
drag, startPoint x: 212, startPoint y: 156, endPoint x: 246, endPoint y: 240, distance: 91.0
click at [246, 240] on div "1p Kāds hormons paaugstina glikozes līmeni asinīs? Glikogēns Glikagons Tikai in…" at bounding box center [367, 200] width 323 height 96
drag, startPoint x: 209, startPoint y: 159, endPoint x: 239, endPoint y: 235, distance: 81.8
click at [239, 235] on div "1p Kāds hormons paaugstina glikozes līmeni asinīs? Glikogēns Glikagons Tikai in…" at bounding box center [367, 200] width 323 height 96
click at [279, 181] on p "Glikogēns" at bounding box center [366, 183] width 309 height 7
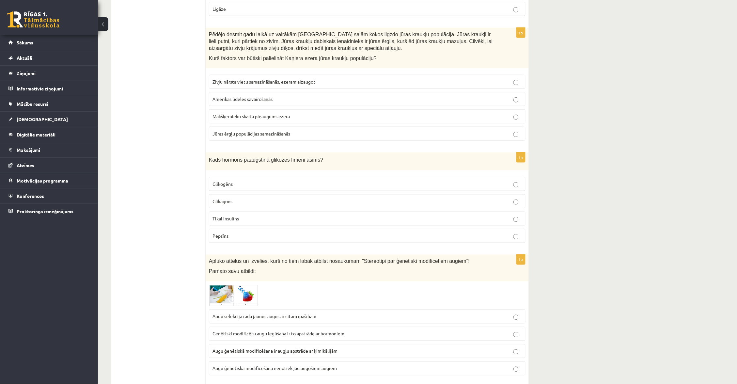
click at [271, 203] on p "Glikagons" at bounding box center [366, 201] width 309 height 7
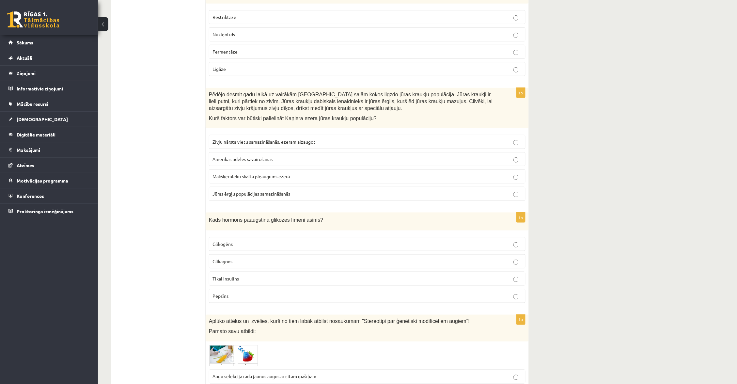
scroll to position [1918, 0]
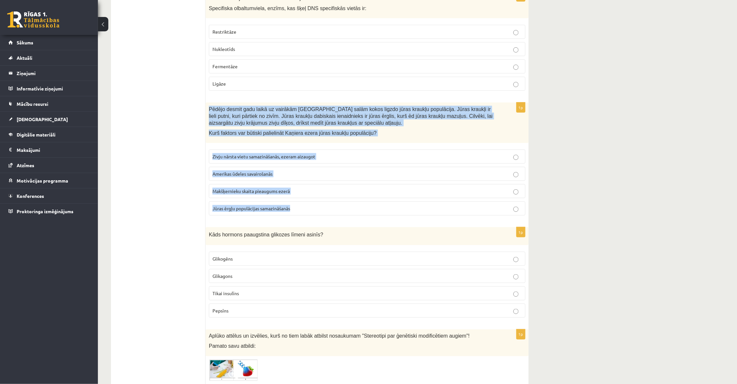
drag, startPoint x: 208, startPoint y: 108, endPoint x: 316, endPoint y: 210, distance: 148.7
click at [317, 210] on div "1p Pēdējo desmit gadu laikā uz vairākām Kaņiera ezera salām kokos ligzdo jūras …" at bounding box center [367, 161] width 323 height 118
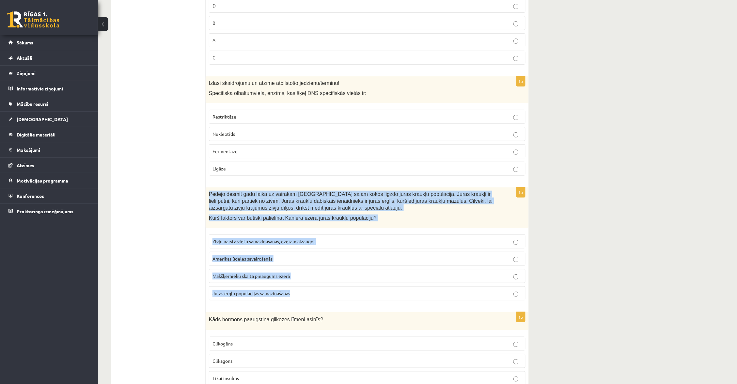
scroll to position [1833, 0]
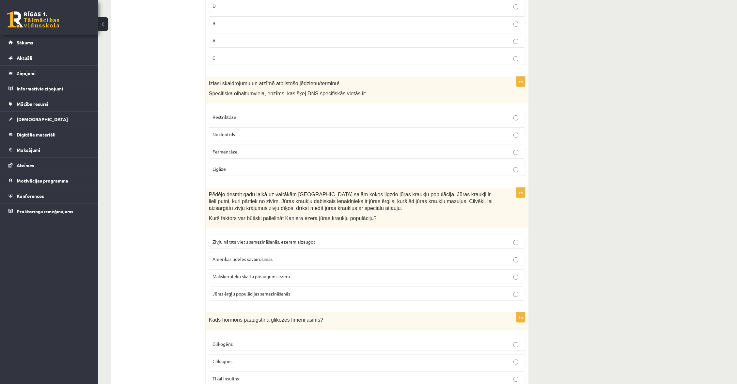
click at [304, 287] on label "Jūras ērgļu populācijas samazināšanās" at bounding box center [367, 294] width 317 height 14
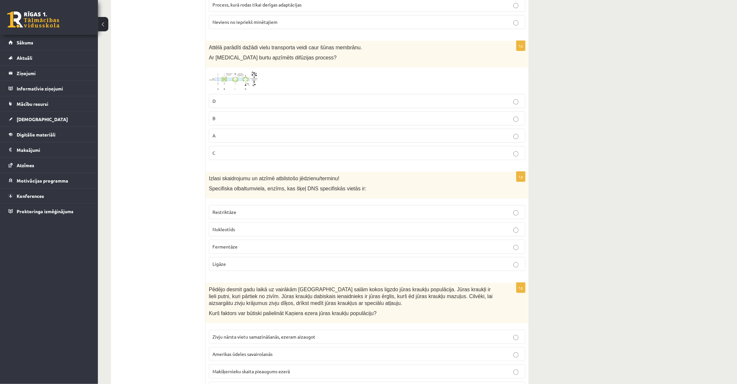
scroll to position [1738, 0]
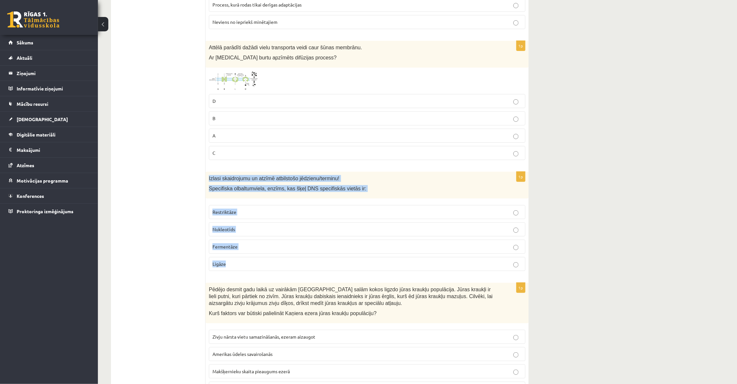
drag, startPoint x: 209, startPoint y: 176, endPoint x: 253, endPoint y: 264, distance: 98.2
click at [253, 264] on div "1p Izlasi skaidrojumu un atzīmē atbilstošo jēdzienu/terminu! Specifiska olbaltu…" at bounding box center [367, 224] width 323 height 105
click at [269, 209] on p "Restriktāze" at bounding box center [366, 212] width 309 height 7
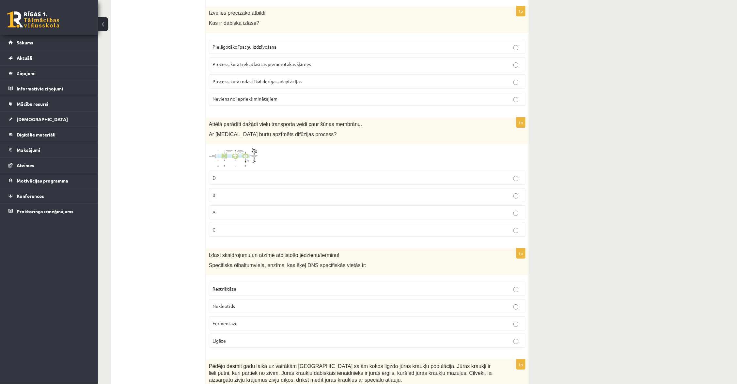
scroll to position [1649, 0]
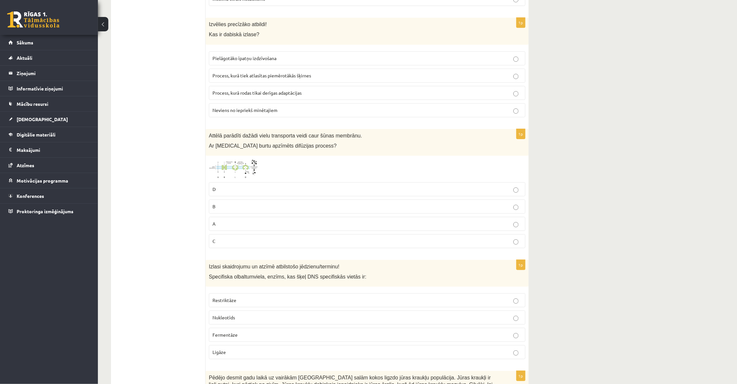
click at [245, 172] on img at bounding box center [233, 169] width 49 height 20
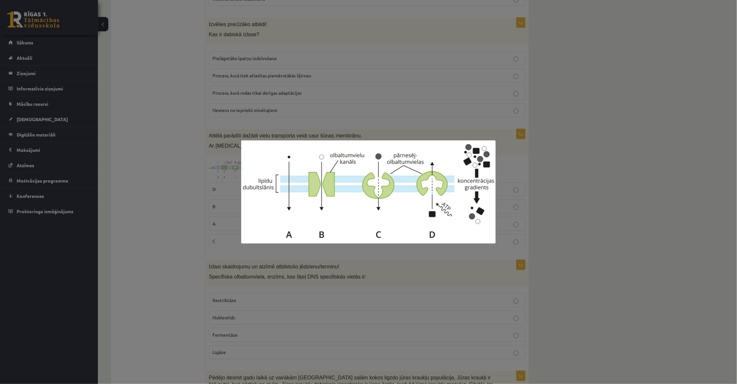
click at [232, 173] on div at bounding box center [368, 192] width 737 height 384
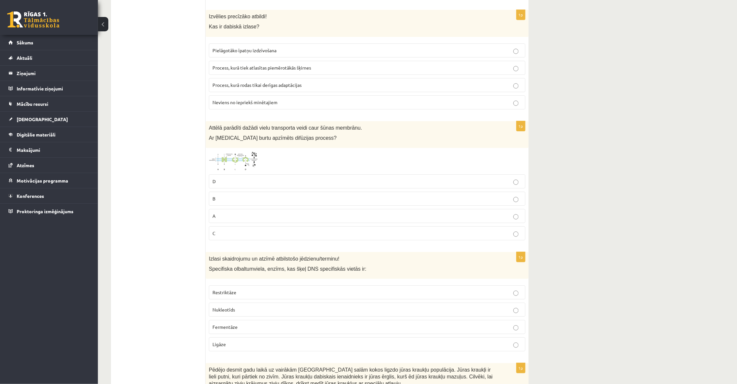
scroll to position [1658, 0]
click at [249, 160] on img at bounding box center [233, 160] width 49 height 20
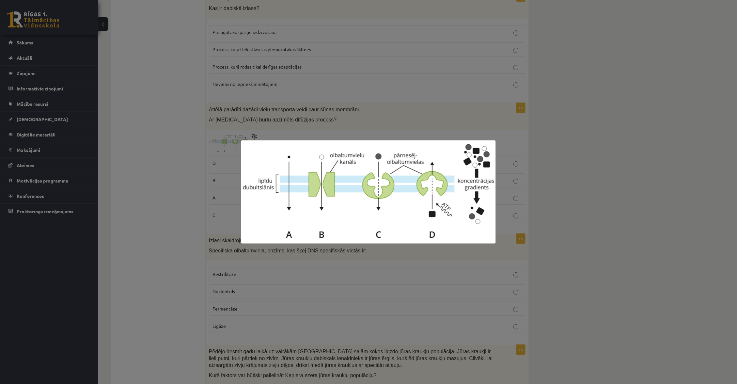
scroll to position [1670, 0]
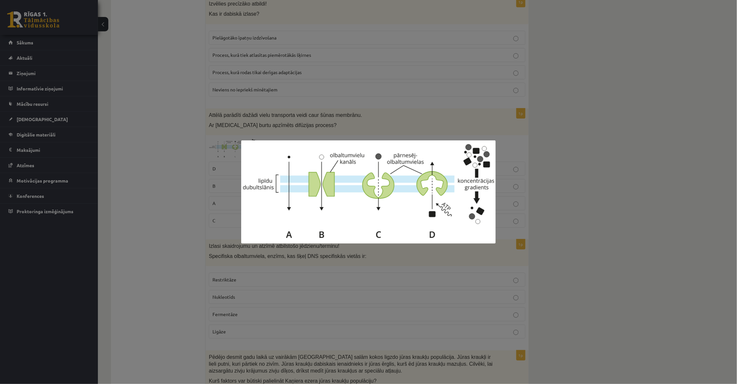
click at [192, 129] on div at bounding box center [368, 192] width 737 height 384
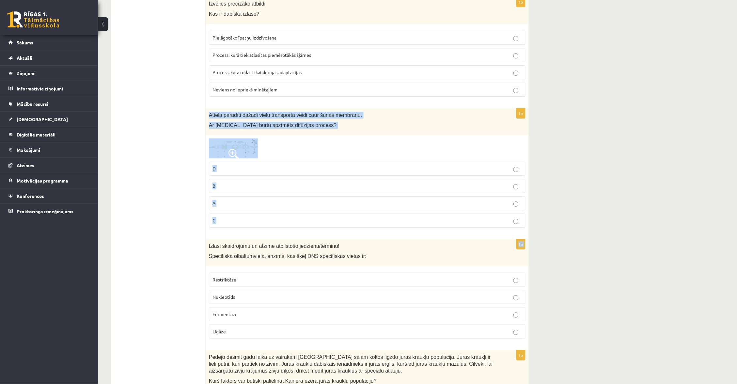
drag, startPoint x: 207, startPoint y: 112, endPoint x: 263, endPoint y: 233, distance: 133.6
click at [263, 233] on form "1p Apskati DNS analīžu foto attēlu un atbildi uz jautājumu! Kurš no apgalvojumi…" at bounding box center [367, 173] width 310 height 3452
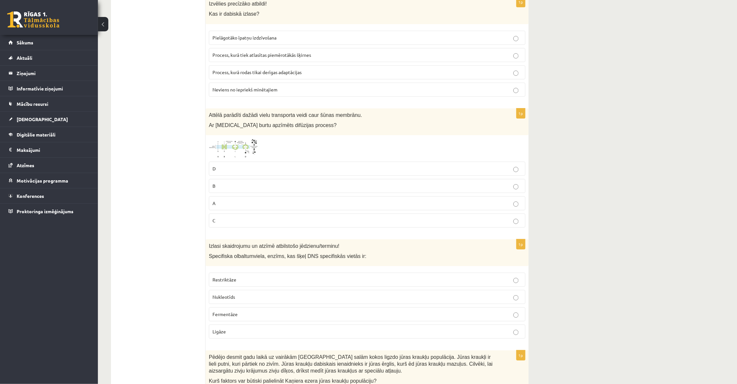
click at [286, 144] on div at bounding box center [367, 148] width 317 height 20
click at [275, 201] on p "A" at bounding box center [366, 203] width 309 height 7
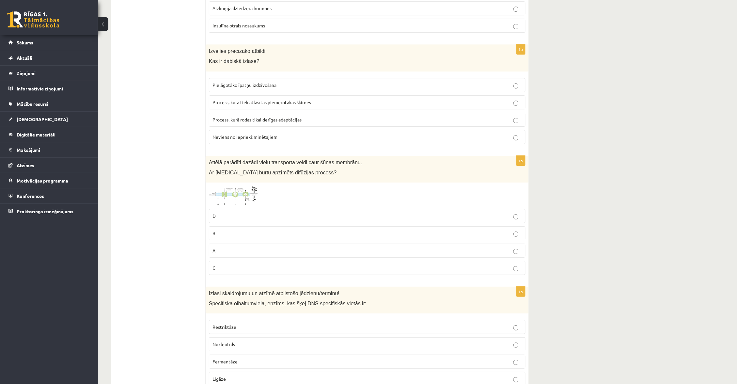
scroll to position [1535, 0]
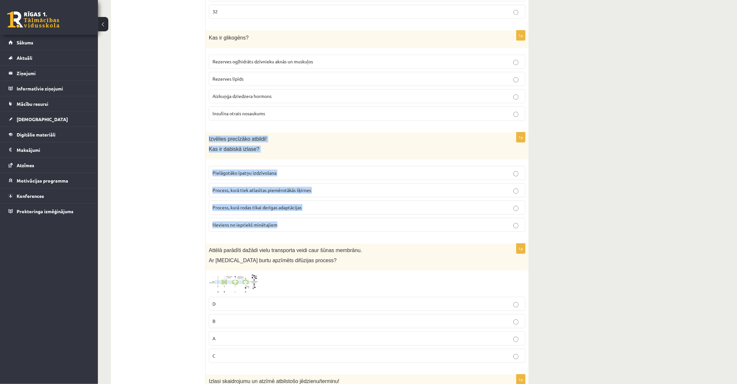
drag, startPoint x: 207, startPoint y: 136, endPoint x: 310, endPoint y: 226, distance: 136.3
click at [311, 226] on div "1p Izvēlies precīzāko atbildi! Kas ir dabiskā izlase? Pielāgotāko īpatņu izdzīv…" at bounding box center [367, 184] width 323 height 105
click at [332, 171] on p "Pielāgotāko īpatņu izdzīvošana" at bounding box center [366, 172] width 309 height 7
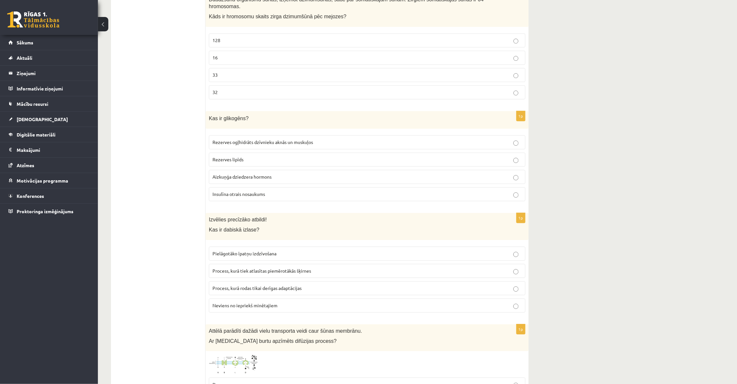
scroll to position [1450, 0]
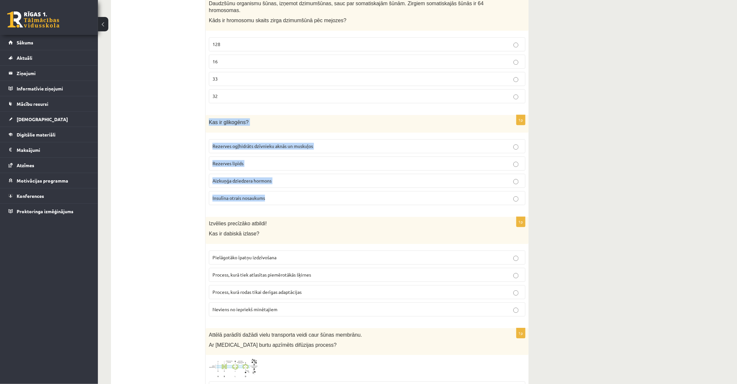
drag, startPoint x: 206, startPoint y: 118, endPoint x: 279, endPoint y: 200, distance: 109.3
click at [279, 200] on div "1p Kas ir glikogēns? Rezerves ogļhidrāts dzīvnieku aknās un muskuļos Rezerves l…" at bounding box center [367, 163] width 323 height 96
click at [311, 144] on span "Rezerves ogļhidrāts dzīvnieku aknās un muskuļos" at bounding box center [262, 146] width 101 height 6
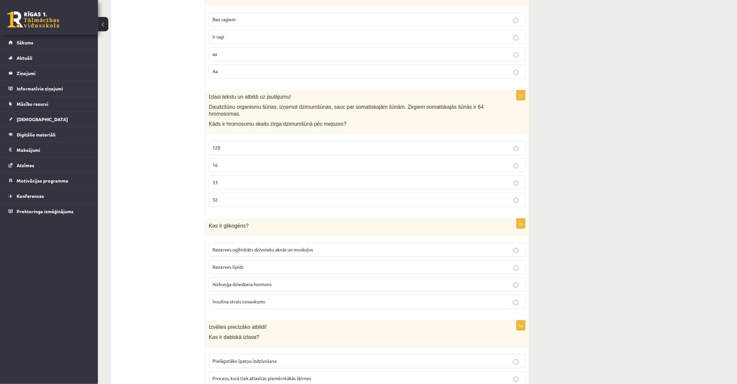
scroll to position [1325, 0]
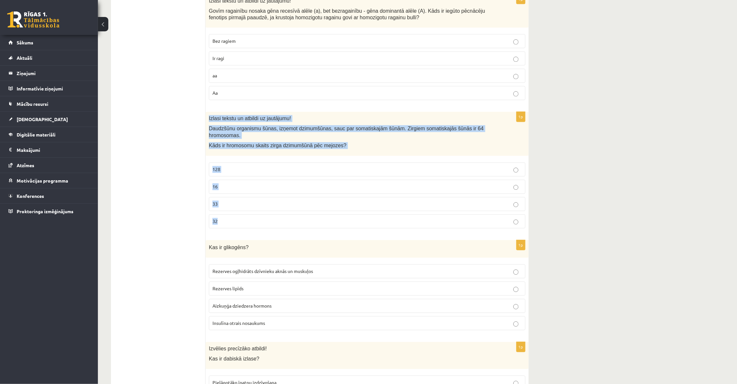
drag, startPoint x: 208, startPoint y: 117, endPoint x: 294, endPoint y: 221, distance: 134.8
click at [294, 221] on div "1p Izlasi tekstu un atbildi uz jautājumu! Daudzšūnu organismu šūnas, izņemot dz…" at bounding box center [367, 172] width 323 height 121
click at [272, 223] on p "32" at bounding box center [366, 221] width 309 height 7
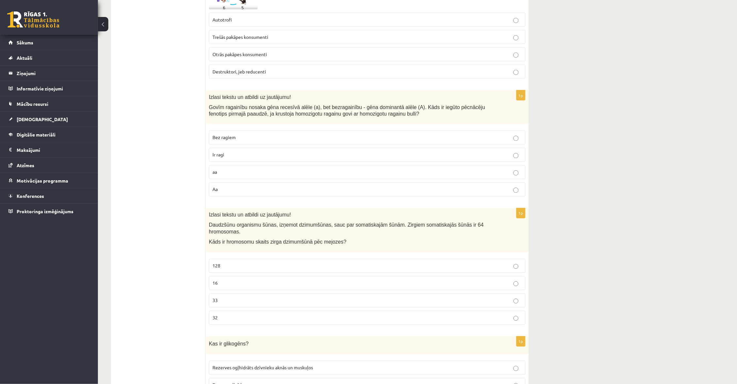
scroll to position [1171, 0]
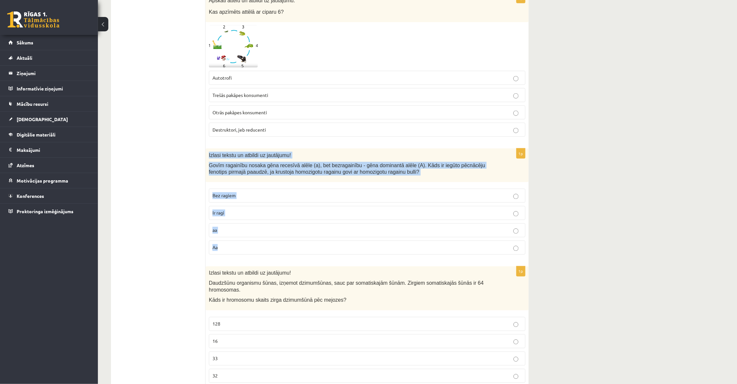
drag, startPoint x: 209, startPoint y: 151, endPoint x: 245, endPoint y: 251, distance: 106.7
click at [245, 252] on div "1p Izlasi tekstu un atbildi uz jautājumu! Govīm ragainību nosaka gēna recesīvā …" at bounding box center [367, 203] width 323 height 111
click at [267, 212] on p "Ir ragi" at bounding box center [366, 213] width 309 height 7
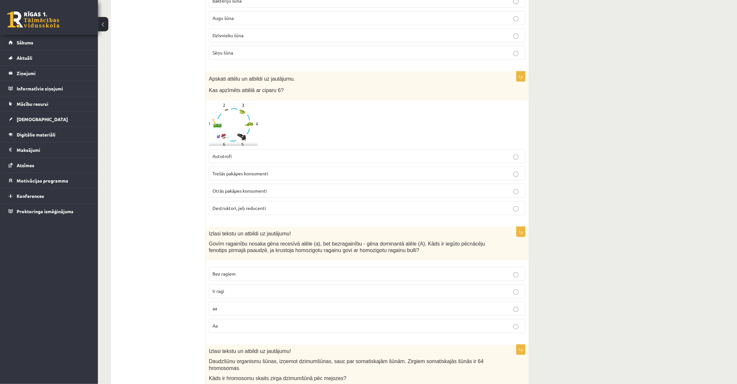
scroll to position [1082, 0]
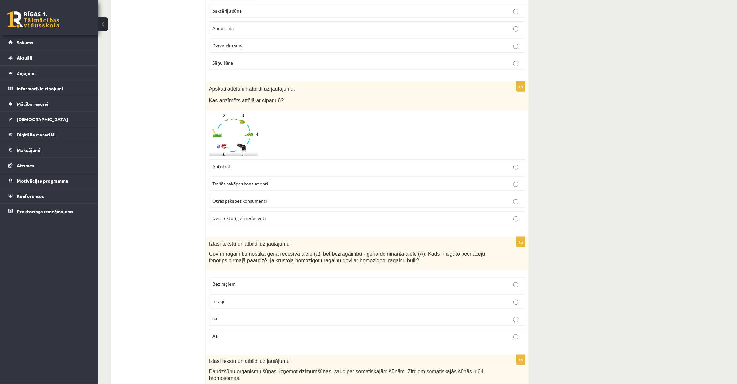
click at [236, 120] on img at bounding box center [233, 135] width 49 height 42
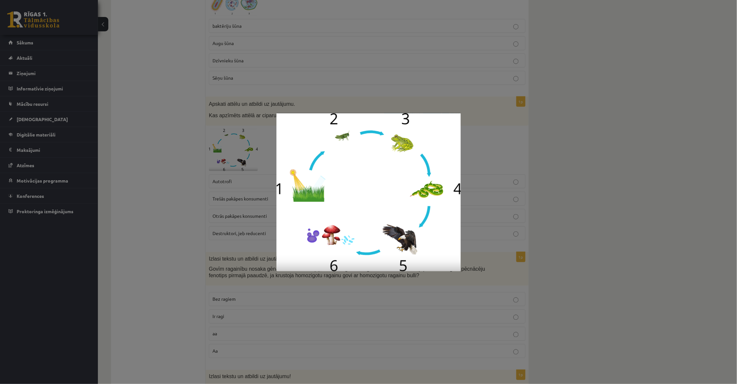
scroll to position [1066, 0]
click at [223, 120] on div at bounding box center [368, 192] width 737 height 384
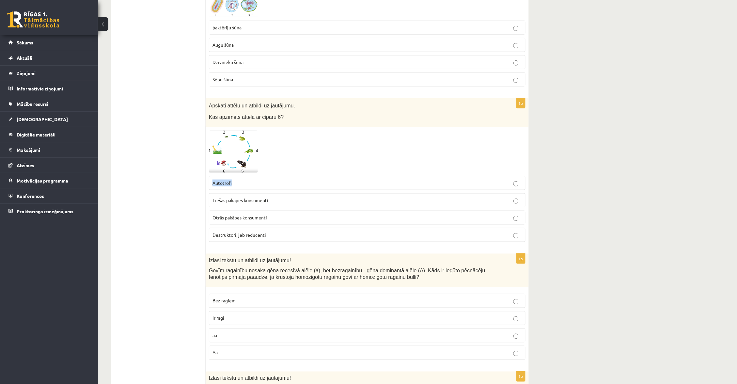
drag, startPoint x: 211, startPoint y: 181, endPoint x: 239, endPoint y: 183, distance: 28.2
click at [239, 183] on label "Autotrofi" at bounding box center [367, 183] width 317 height 14
drag, startPoint x: 212, startPoint y: 195, endPoint x: 275, endPoint y: 201, distance: 63.2
click at [275, 201] on label "Trešās pakāpes konsumenti" at bounding box center [367, 200] width 317 height 14
click at [257, 189] on fieldset "Autotrofi Trešās pakāpes konsumenti Otrās pakāpes konsumenti Destruktori, jeb r…" at bounding box center [367, 208] width 317 height 71
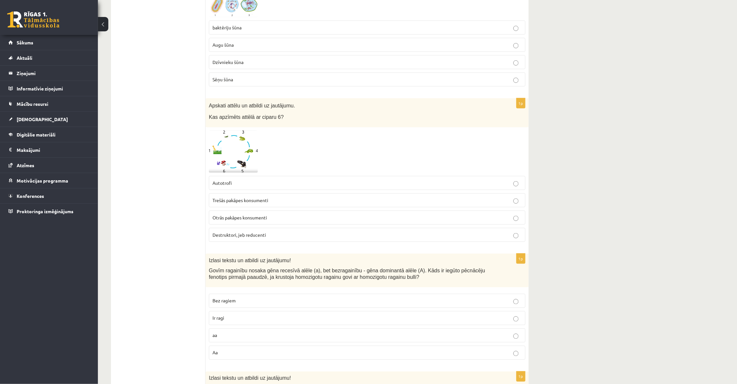
click at [259, 187] on label "Autotrofi" at bounding box center [367, 183] width 317 height 14
click at [273, 234] on p "Destruktori, jeb reducenti" at bounding box center [366, 234] width 309 height 7
drag, startPoint x: 272, startPoint y: 234, endPoint x: 205, endPoint y: 231, distance: 66.3
click at [206, 231] on div "1p Apskati attēlu un atbildi uz jautājumu. Kas apzīmēts attēlā ar ciparu 6? Aut…" at bounding box center [367, 172] width 323 height 149
click at [350, 158] on div at bounding box center [367, 152] width 317 height 42
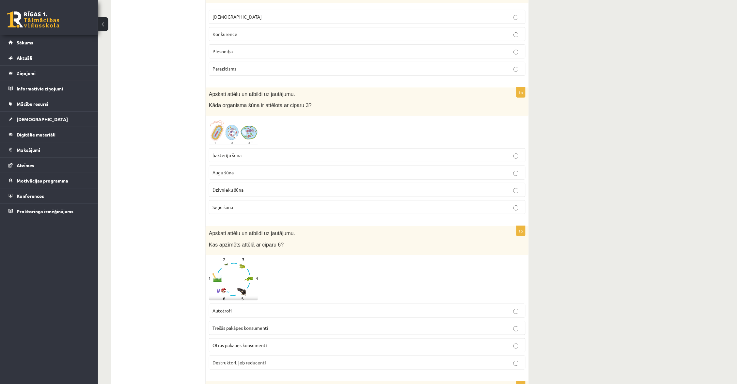
scroll to position [936, 0]
click at [240, 129] on img at bounding box center [233, 134] width 49 height 26
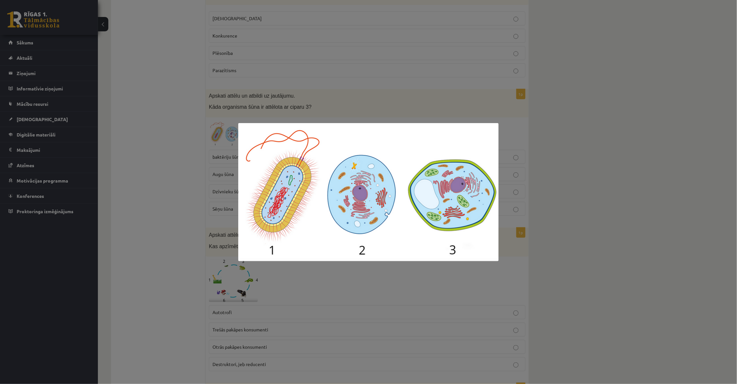
click at [225, 154] on div at bounding box center [368, 192] width 737 height 384
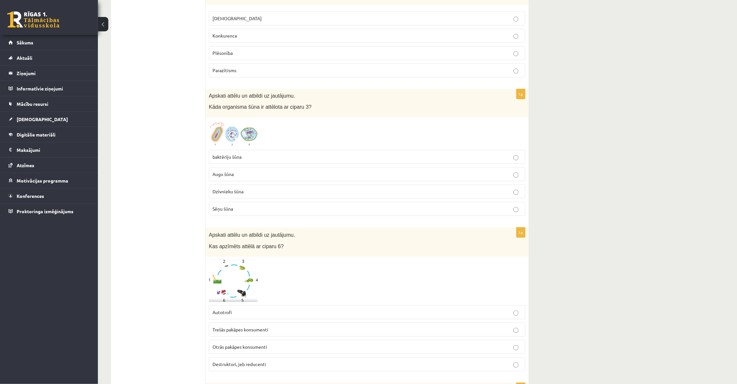
click at [254, 192] on p "Dzīvnieku šūna" at bounding box center [366, 191] width 309 height 7
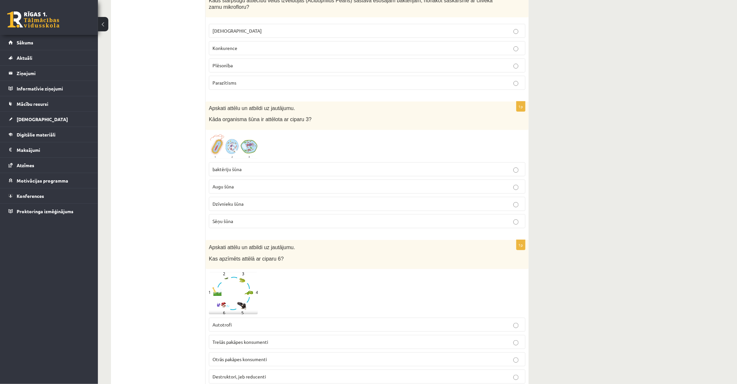
scroll to position [923, 0]
click at [254, 186] on p "Augu šūna" at bounding box center [366, 187] width 309 height 7
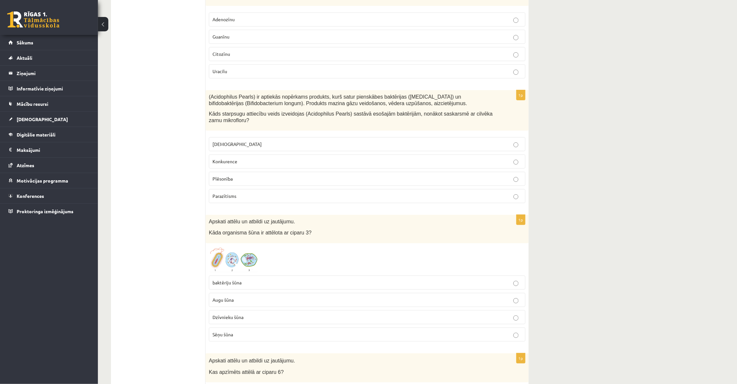
scroll to position [802, 0]
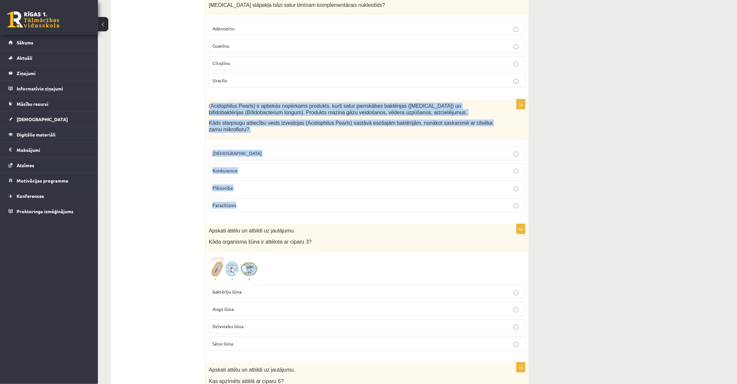
drag, startPoint x: 210, startPoint y: 106, endPoint x: 247, endPoint y: 212, distance: 112.2
click at [247, 212] on div "1p (Acidophilus Pearls) ir aptiekās nopērkams produkts, kurš satur pienskābes b…" at bounding box center [367, 158] width 323 height 118
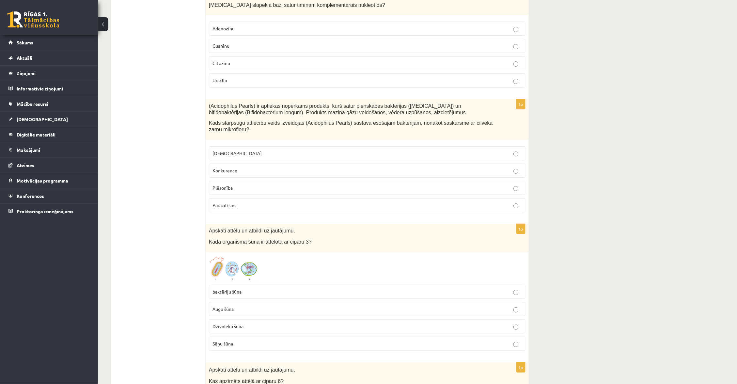
click at [344, 162] on fieldset "Neitrālisms Konkurence Plēsonība Parazītisms" at bounding box center [367, 178] width 317 height 71
click at [347, 167] on p "Konkurence" at bounding box center [366, 170] width 309 height 7
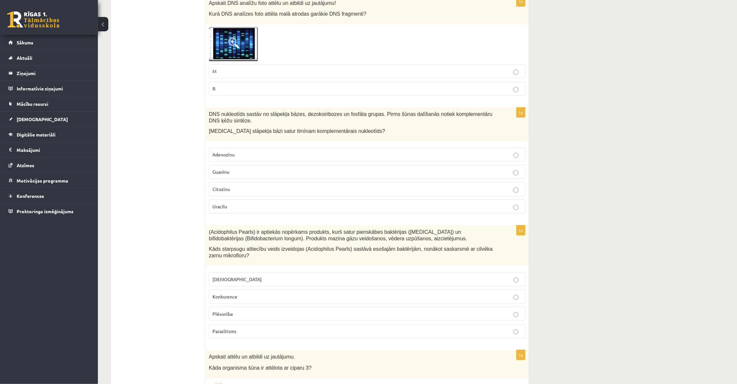
scroll to position [658, 0]
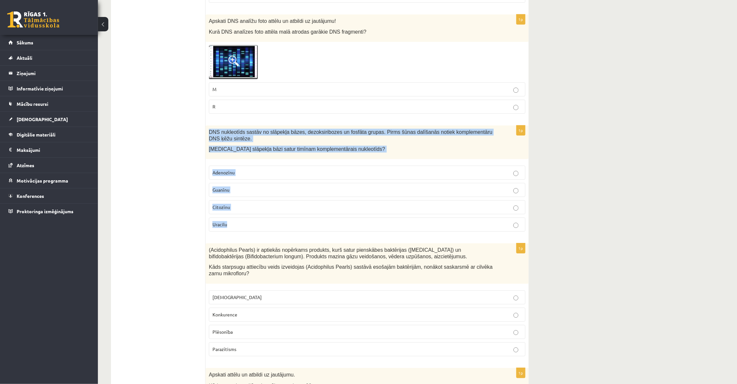
drag, startPoint x: 208, startPoint y: 130, endPoint x: 241, endPoint y: 232, distance: 107.3
click at [241, 231] on div "1p DNS nukleotīds sastāv no slāpekļa bāzes, dezoksiribozes un fosfāta grupas. P…" at bounding box center [367, 180] width 323 height 111
click at [264, 172] on p "Adenozīnu" at bounding box center [366, 172] width 309 height 7
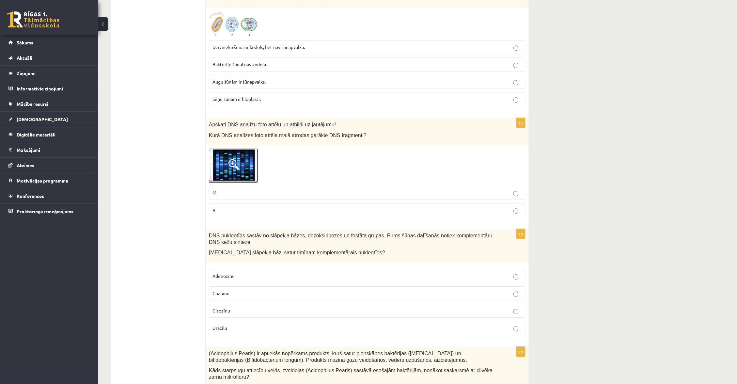
scroll to position [555, 0]
click at [232, 161] on span at bounding box center [233, 163] width 10 height 10
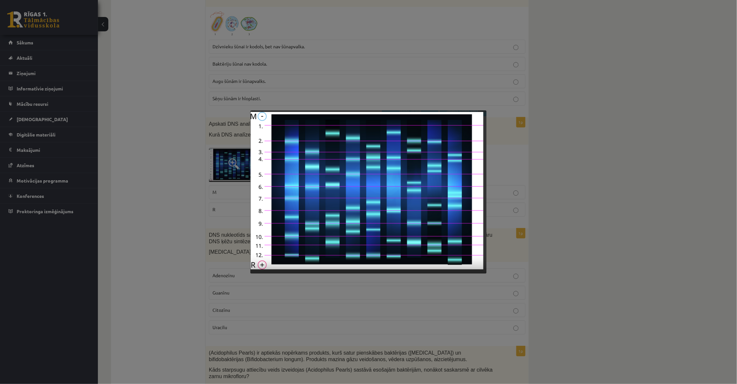
click at [214, 157] on div at bounding box center [368, 192] width 737 height 384
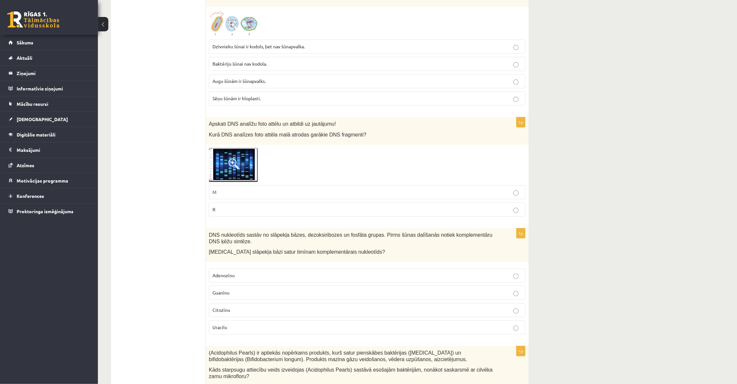
click at [221, 157] on img at bounding box center [233, 165] width 49 height 34
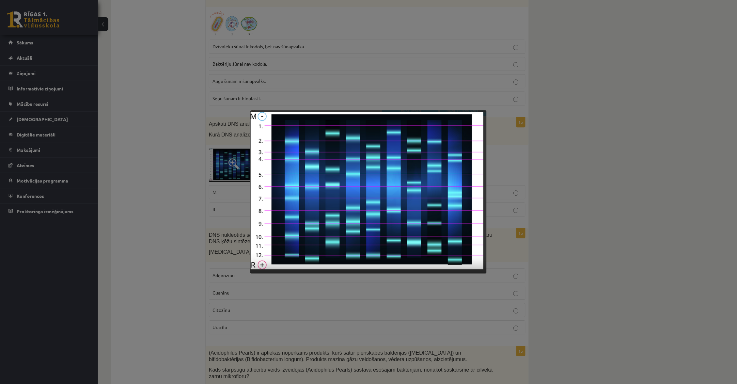
click at [206, 162] on div at bounding box center [368, 192] width 737 height 384
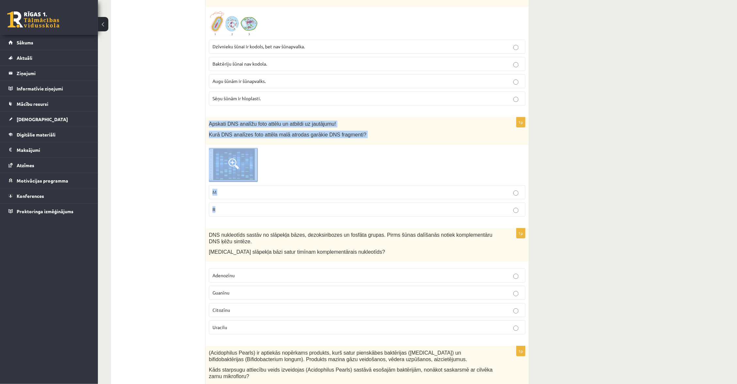
drag, startPoint x: 211, startPoint y: 120, endPoint x: 301, endPoint y: 218, distance: 133.5
click at [301, 218] on div "1p Apskati DNS analīžu foto attēlu un atbildi uz jautājumu! Kurā DNS analīzes f…" at bounding box center [367, 169] width 323 height 104
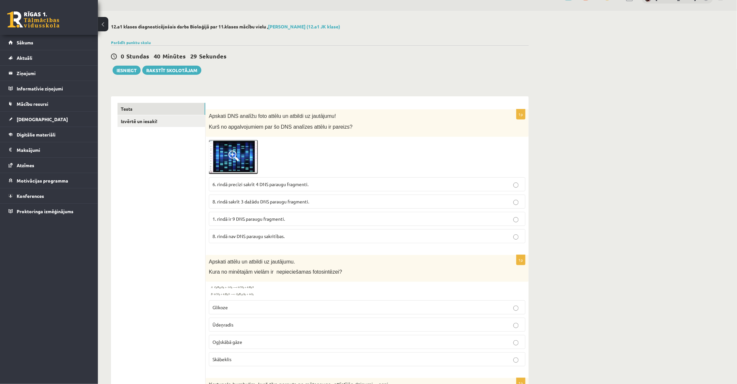
scroll to position [21, 0]
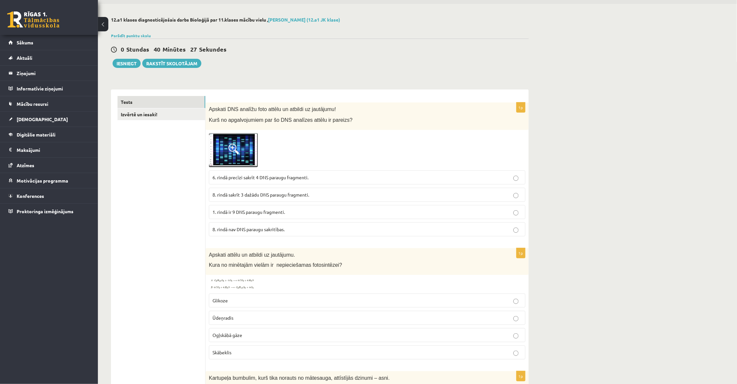
click at [229, 148] on span at bounding box center [233, 149] width 10 height 10
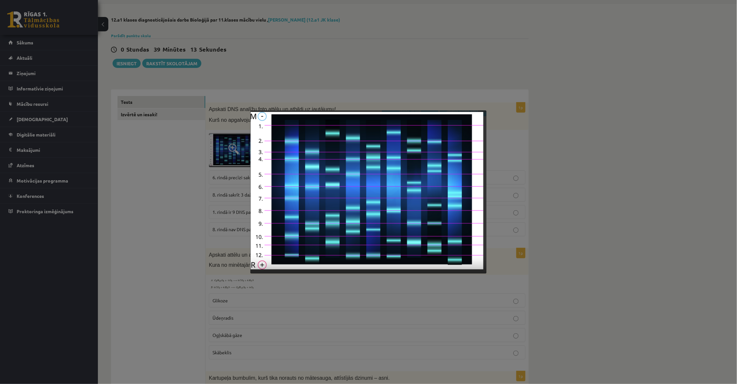
click at [205, 133] on div at bounding box center [368, 192] width 737 height 384
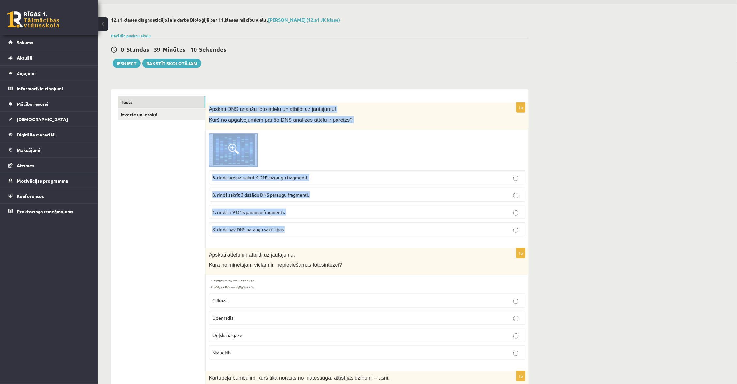
drag, startPoint x: 208, startPoint y: 103, endPoint x: 292, endPoint y: 231, distance: 152.8
click at [292, 231] on div "1p Apskati DNS analīžu foto attēlu un atbildi uz jautājumu! Kurš no apgalvojumi…" at bounding box center [367, 171] width 323 height 139
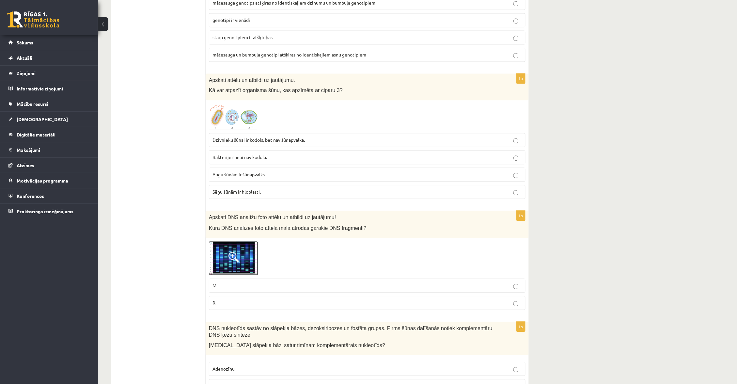
scroll to position [446, 0]
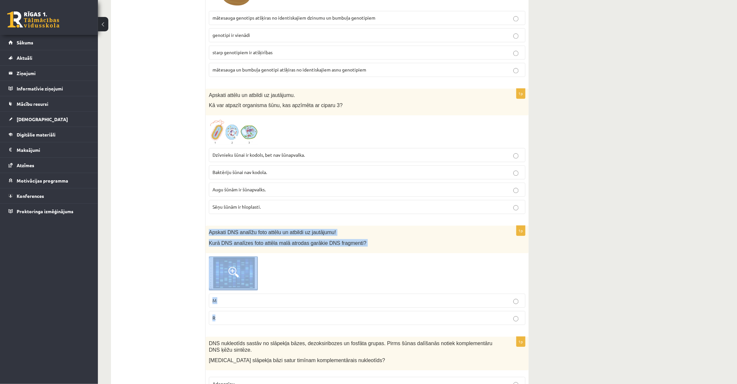
drag, startPoint x: 205, startPoint y: 232, endPoint x: 227, endPoint y: 314, distance: 85.5
click at [227, 314] on div "1p Apskati DNS analīžu foto attēlu un atbildi uz jautājumu! Kurā DNS analīzes f…" at bounding box center [367, 278] width 323 height 104
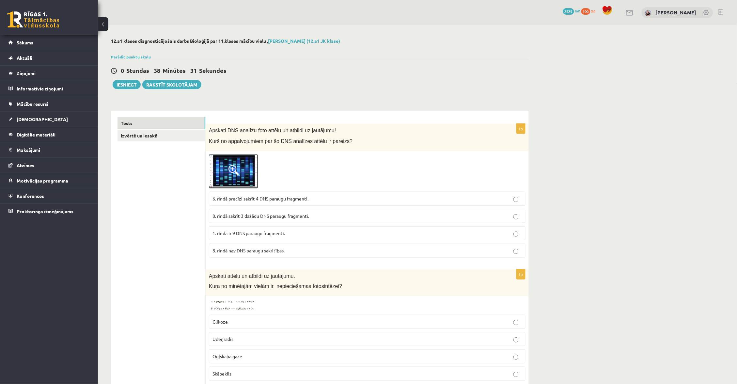
scroll to position [0, 0]
click at [295, 198] on span "6. rindā precīzi sakrīt 4 DNS paraugu fragmenti." at bounding box center [260, 198] width 96 height 6
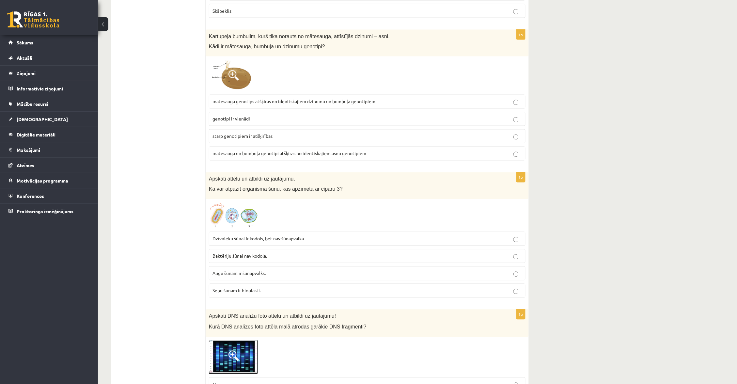
scroll to position [372, 0]
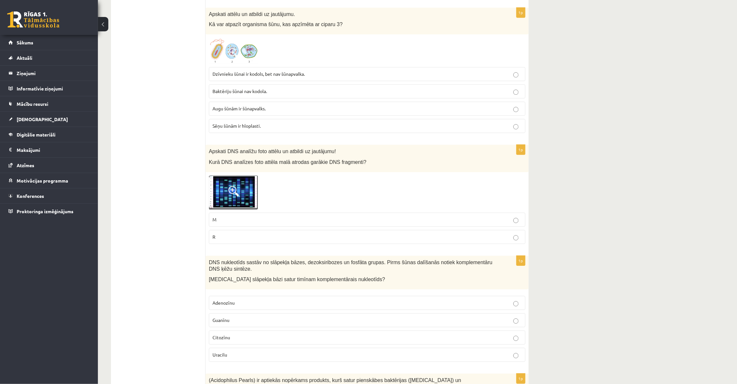
click at [267, 216] on p "M" at bounding box center [366, 219] width 309 height 7
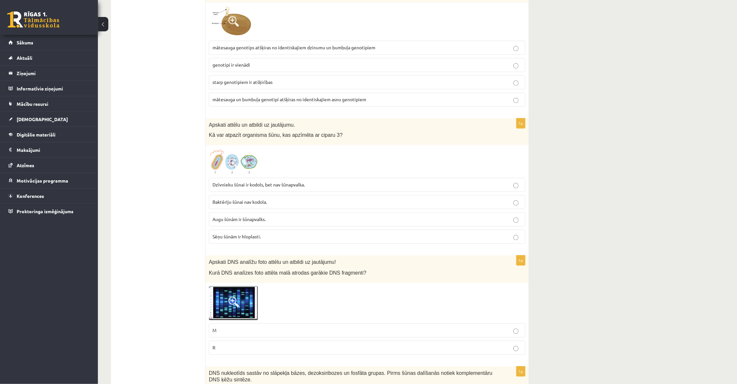
scroll to position [416, 0]
click at [239, 222] on p "Augu šūnām ir šūnapvalks." at bounding box center [366, 219] width 309 height 7
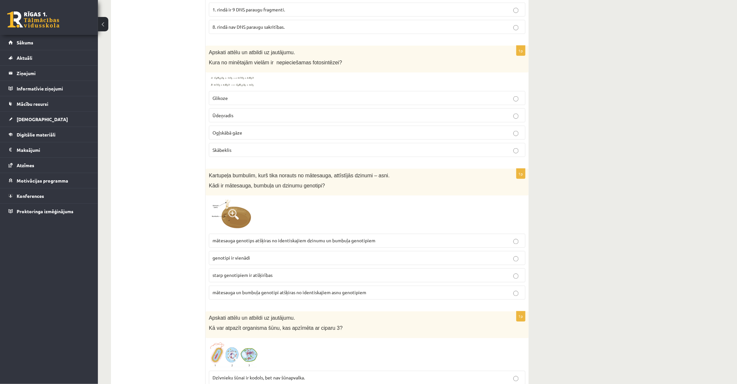
scroll to position [219, 0]
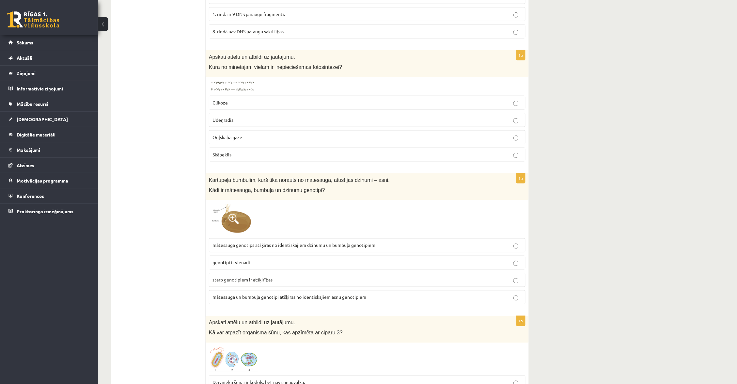
click at [231, 211] on img at bounding box center [233, 218] width 49 height 31
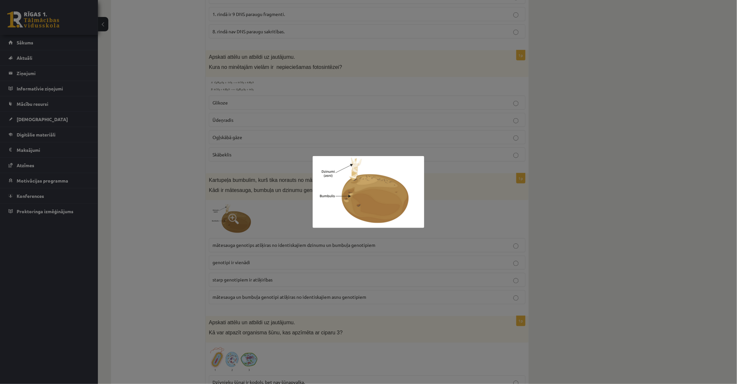
click at [253, 210] on div at bounding box center [368, 192] width 737 height 384
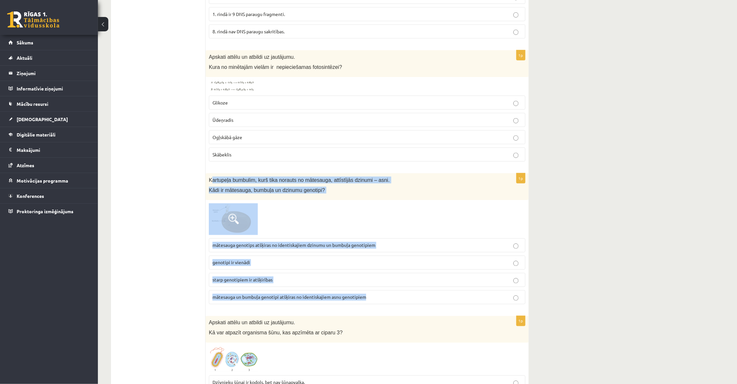
drag, startPoint x: 212, startPoint y: 180, endPoint x: 334, endPoint y: 301, distance: 172.6
click at [334, 301] on div "1p Kartupeļa bumbulim, kurš tika norauts no mātesauga, attīstījās dzinumi – asn…" at bounding box center [367, 241] width 323 height 136
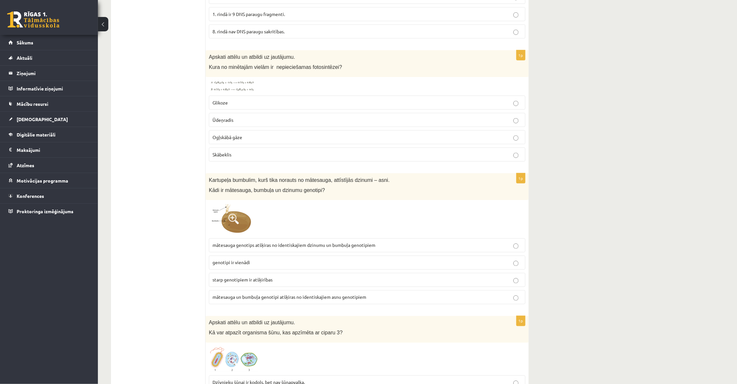
drag, startPoint x: 1, startPoint y: 66, endPoint x: 259, endPoint y: 259, distance: 322.3
click at [259, 259] on p "genotipi ir vienādi" at bounding box center [366, 262] width 309 height 7
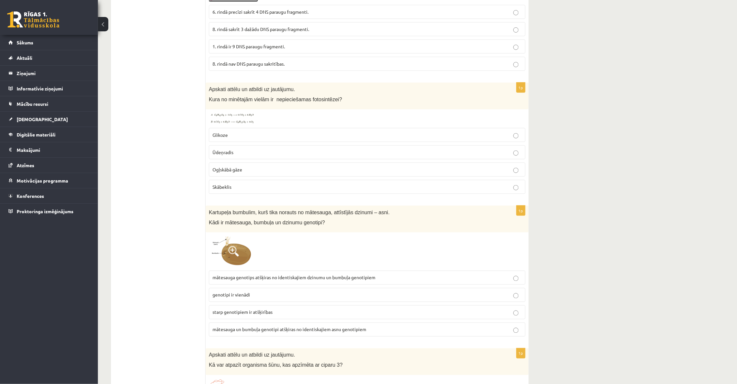
scroll to position [149, 0]
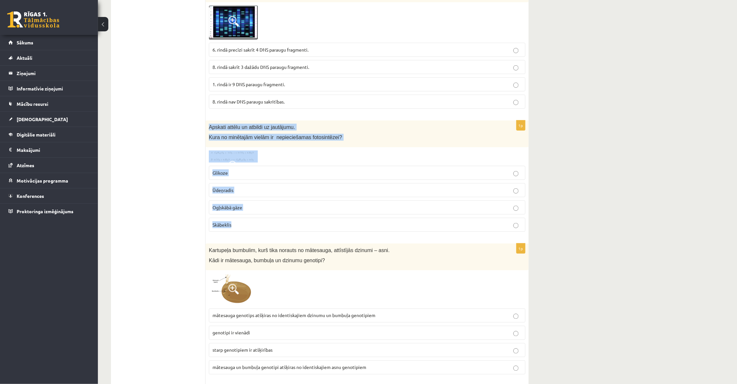
drag, startPoint x: 208, startPoint y: 126, endPoint x: 241, endPoint y: 228, distance: 107.8
click at [241, 228] on div "1p Apskati attēlu un atbildi uz jautājumu. Kura no minētajām vielām ir nepiecie…" at bounding box center [367, 178] width 323 height 117
click at [237, 143] on div "Apskati attēlu un atbildi uz jautājumu. Kura no minētajām vielām ir nepieciešam…" at bounding box center [367, 133] width 323 height 27
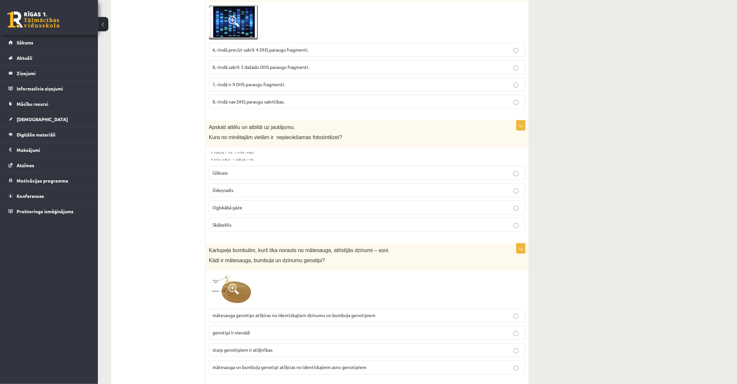
click at [239, 152] on img at bounding box center [233, 156] width 49 height 12
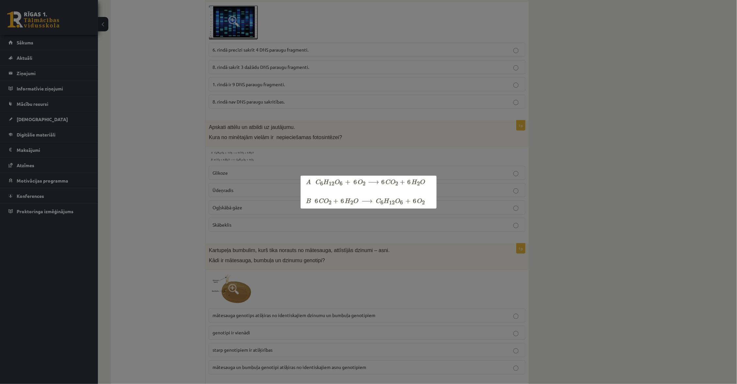
click at [271, 206] on div at bounding box center [368, 192] width 737 height 384
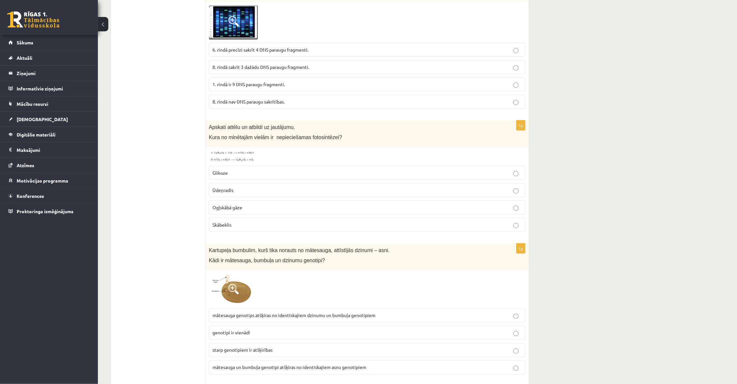
click at [280, 206] on p "Ogļskābā gāze" at bounding box center [366, 207] width 309 height 7
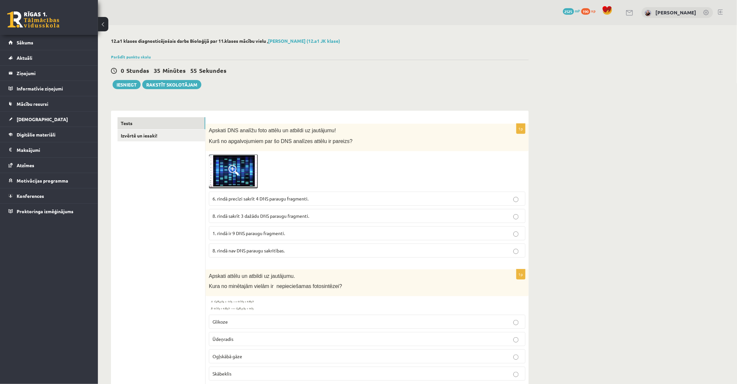
scroll to position [6, 0]
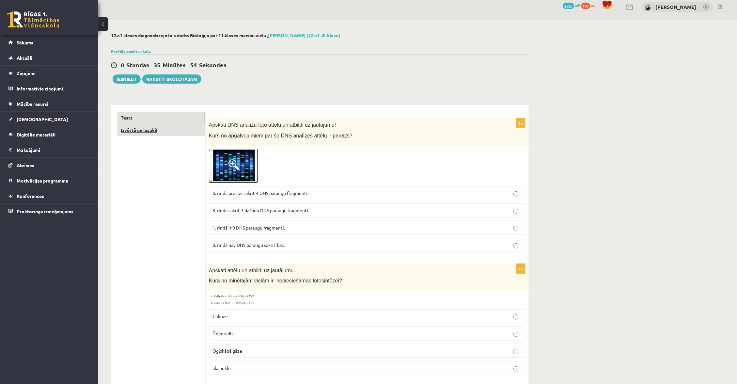
click at [192, 128] on link "Izvērtē un iesaki!" at bounding box center [161, 130] width 88 height 12
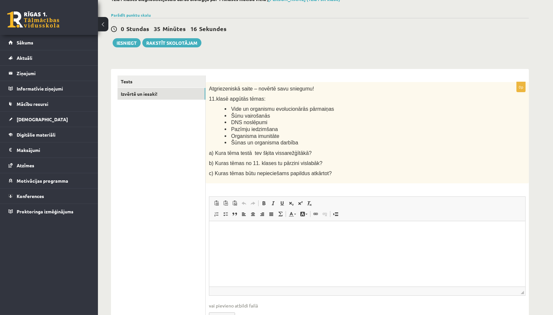
scroll to position [44, 0]
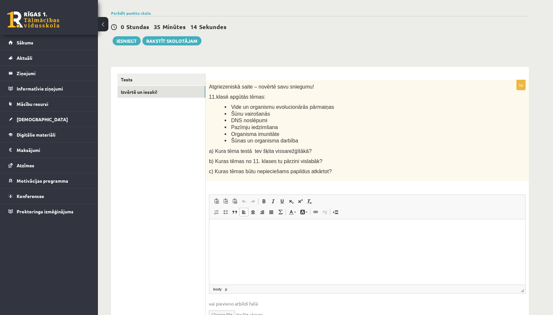
click at [239, 234] on html at bounding box center [367, 229] width 316 height 20
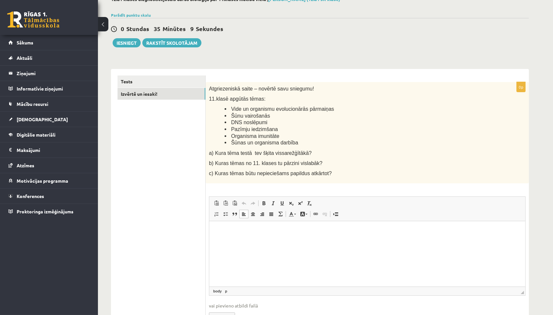
scroll to position [43, 0]
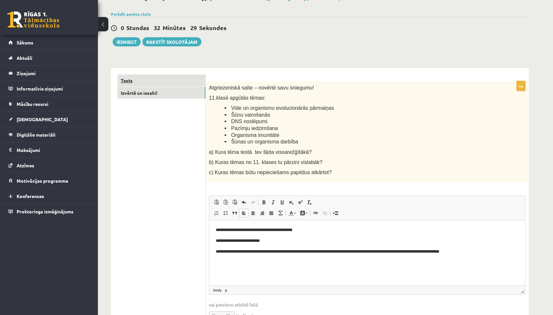
click at [173, 75] on link "Tests" at bounding box center [161, 80] width 88 height 12
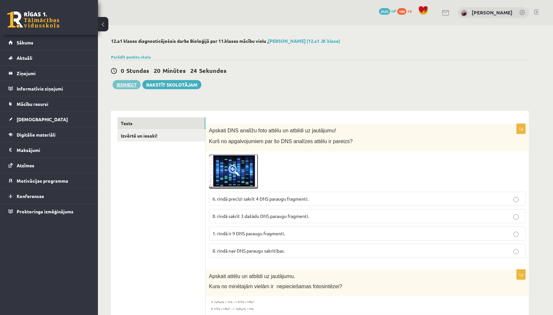
scroll to position [0, 0]
click at [128, 82] on button "Iesniegt" at bounding box center [127, 84] width 28 height 9
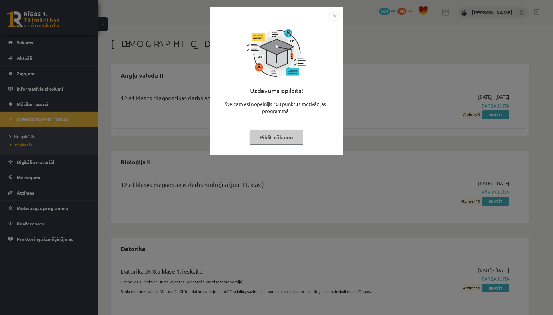
click at [292, 136] on button "Pildīt nākamo" at bounding box center [277, 137] width 54 height 15
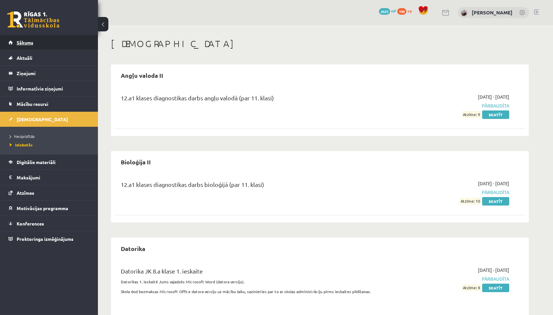
click at [86, 42] on link "Sākums" at bounding box center [48, 42] width 81 height 15
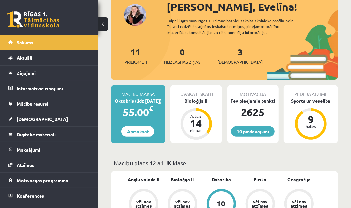
scroll to position [51, 0]
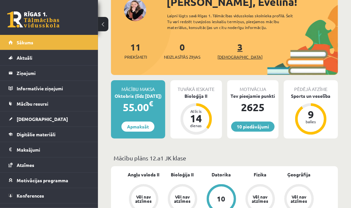
click at [229, 57] on span "[DEMOGRAPHIC_DATA]" at bounding box center [239, 57] width 45 height 7
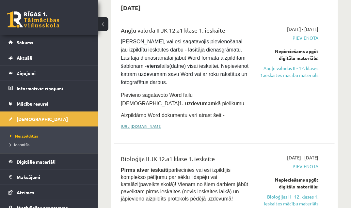
scroll to position [67, 0]
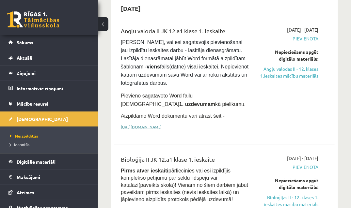
click at [148, 125] on link "[URL][DOMAIN_NAME]" at bounding box center [141, 126] width 41 height 5
